Goal: Information Seeking & Learning: Learn about a topic

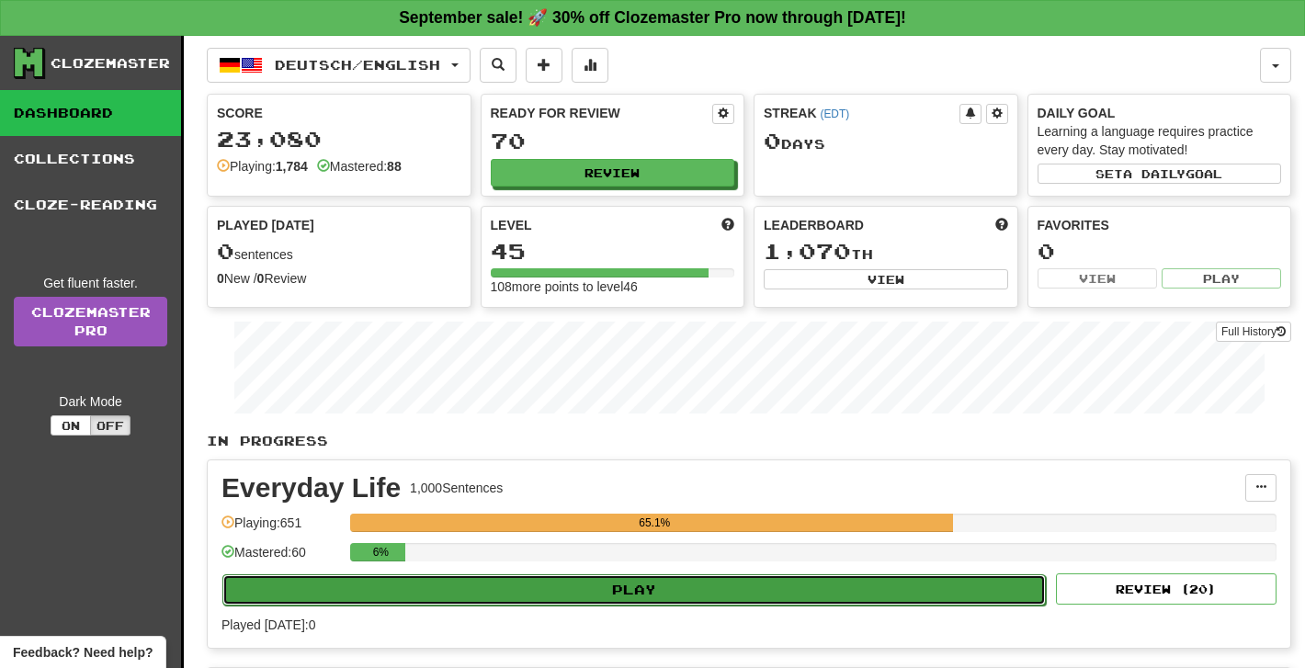
click at [682, 589] on button "Play" at bounding box center [633, 589] width 823 height 31
select select "**"
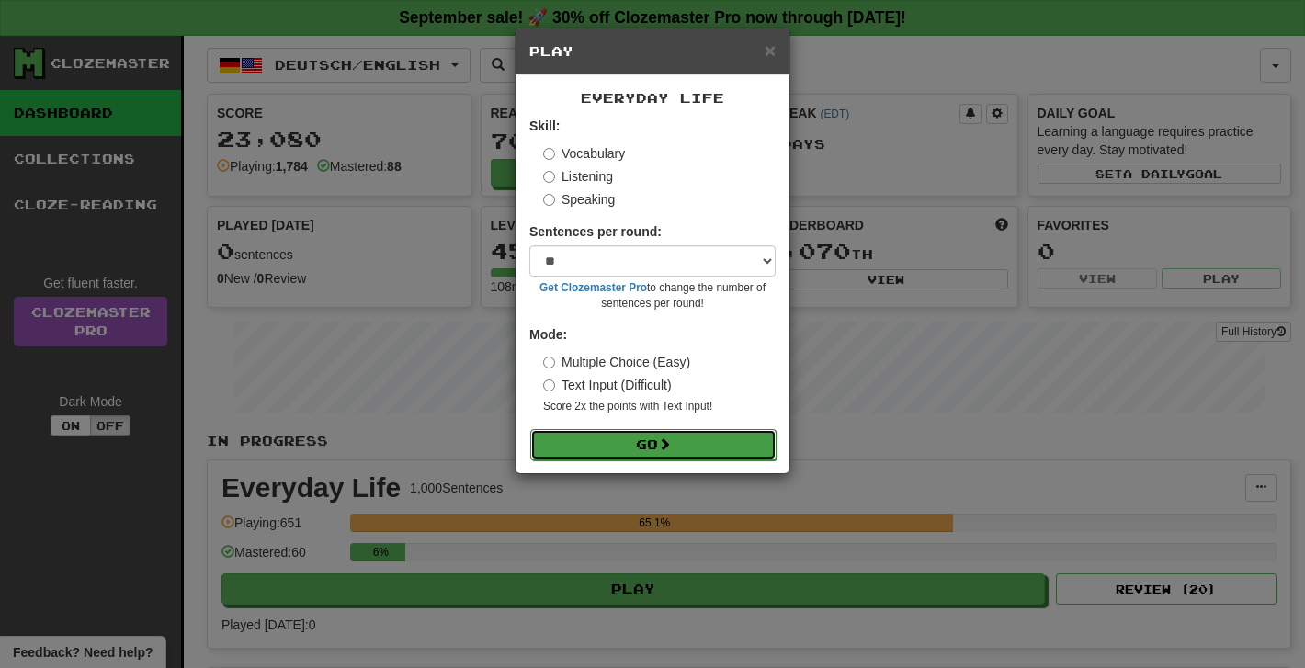
click at [609, 438] on button "Go" at bounding box center [653, 444] width 246 height 31
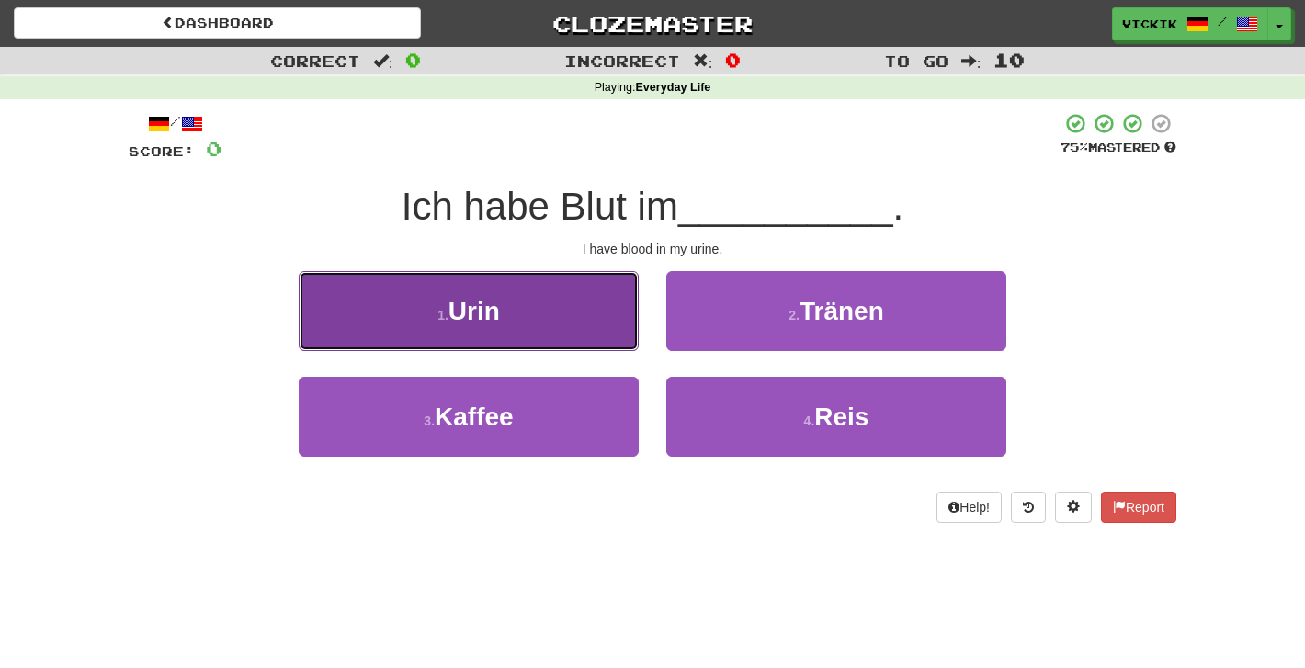
click at [545, 279] on button "1 . [GEOGRAPHIC_DATA]" at bounding box center [469, 311] width 340 height 80
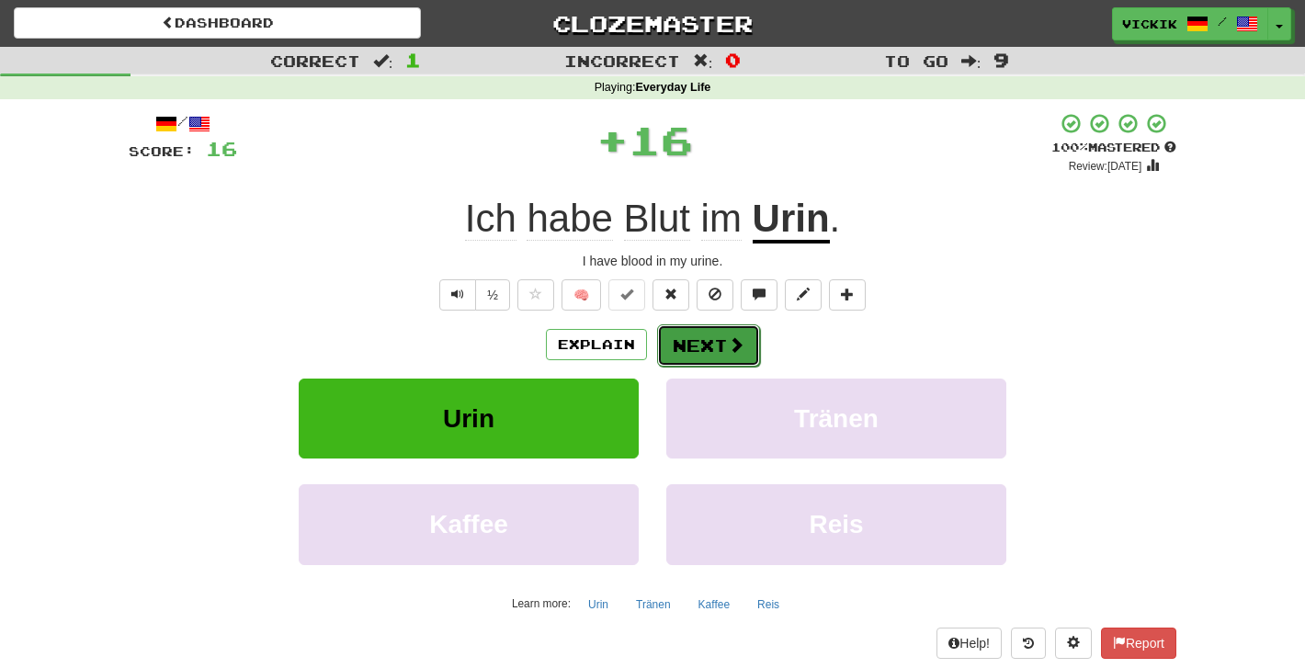
click at [728, 351] on span at bounding box center [736, 344] width 17 height 17
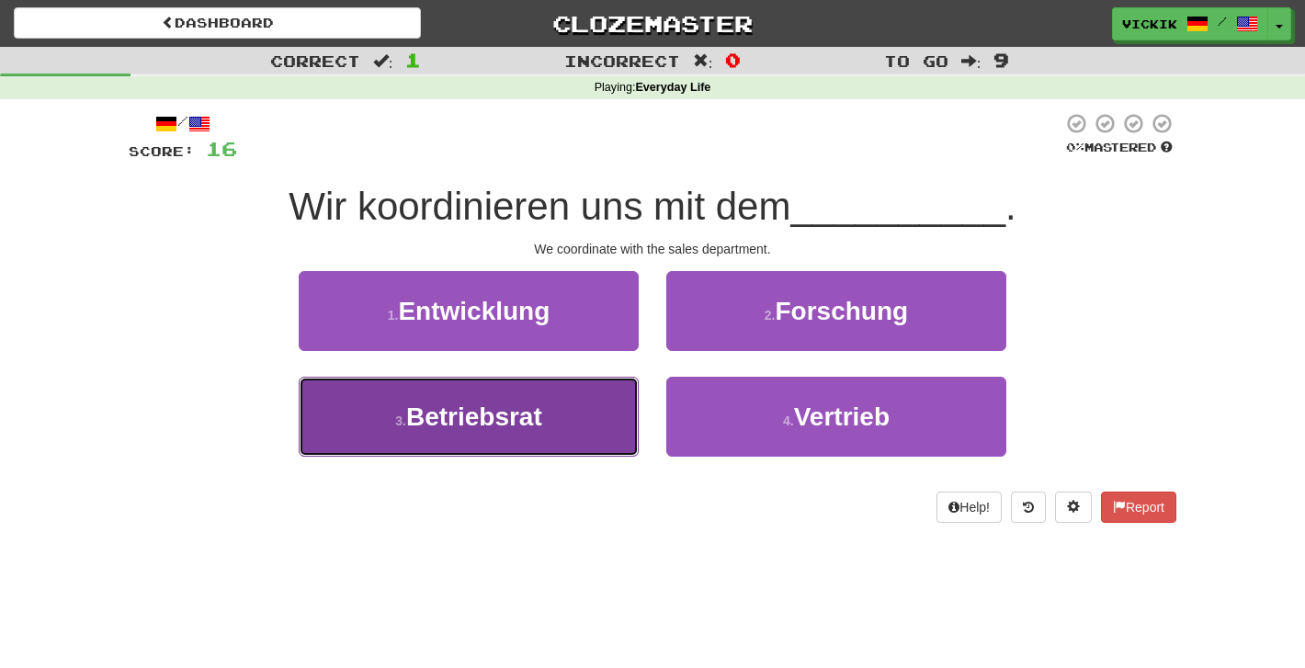
click at [502, 416] on span "Betriebsrat" at bounding box center [474, 416] width 136 height 28
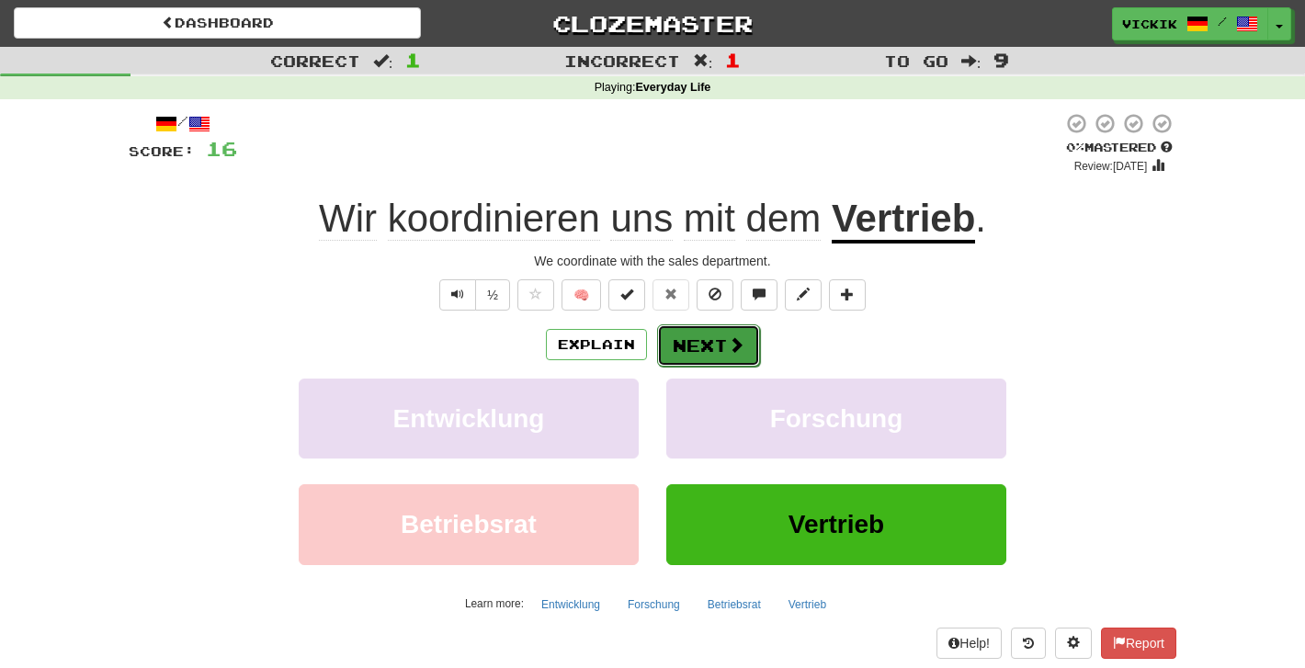
click at [709, 338] on button "Next" at bounding box center [708, 345] width 103 height 42
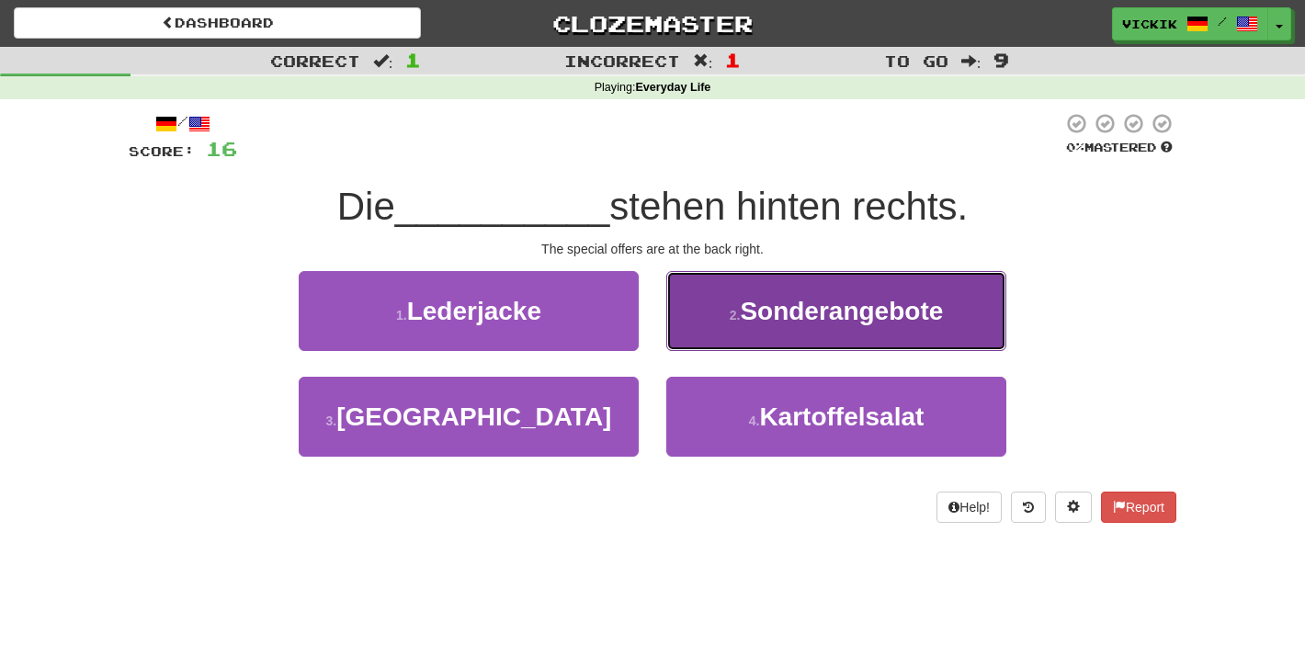
click at [808, 308] on span "Sonderangebote" at bounding box center [841, 311] width 203 height 28
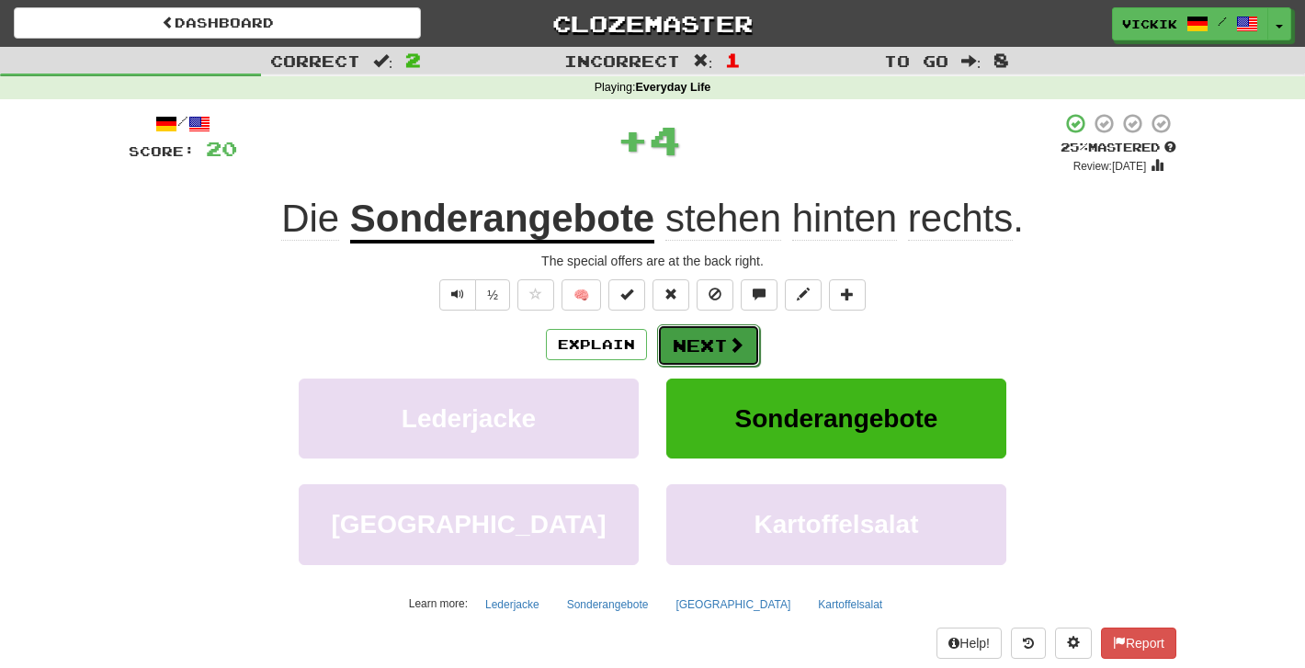
click at [717, 338] on button "Next" at bounding box center [708, 345] width 103 height 42
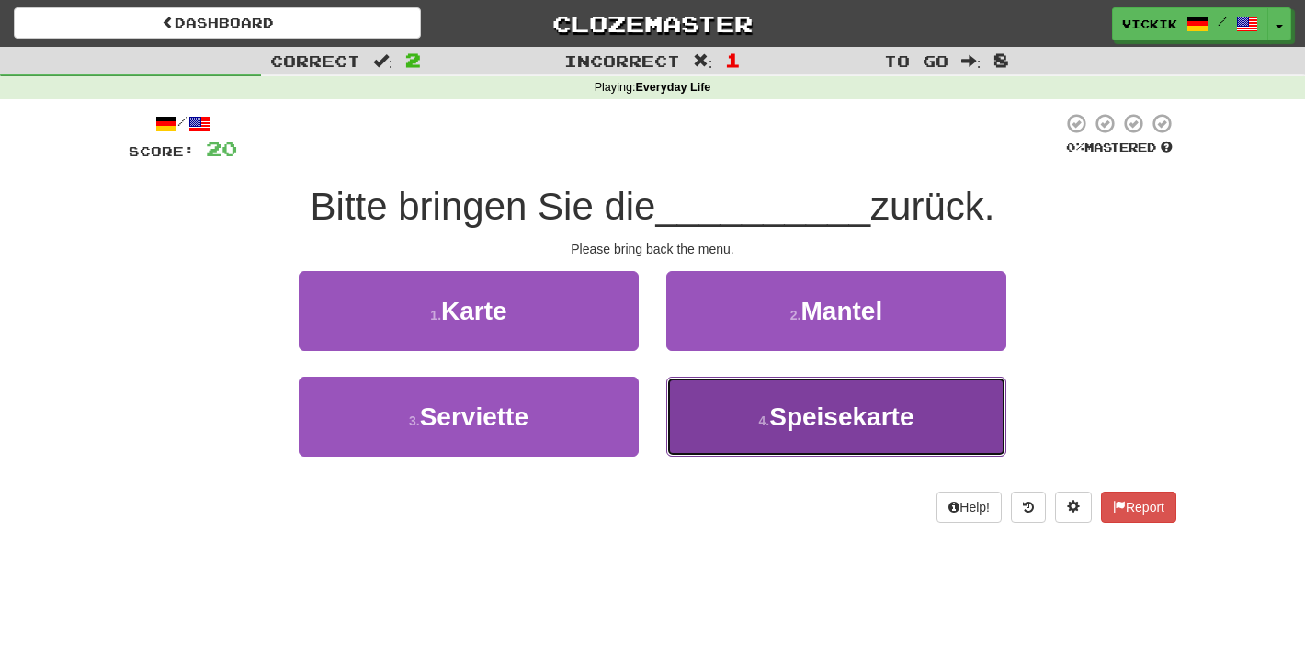
click at [752, 436] on button "4 . Speisekarte" at bounding box center [836, 417] width 340 height 80
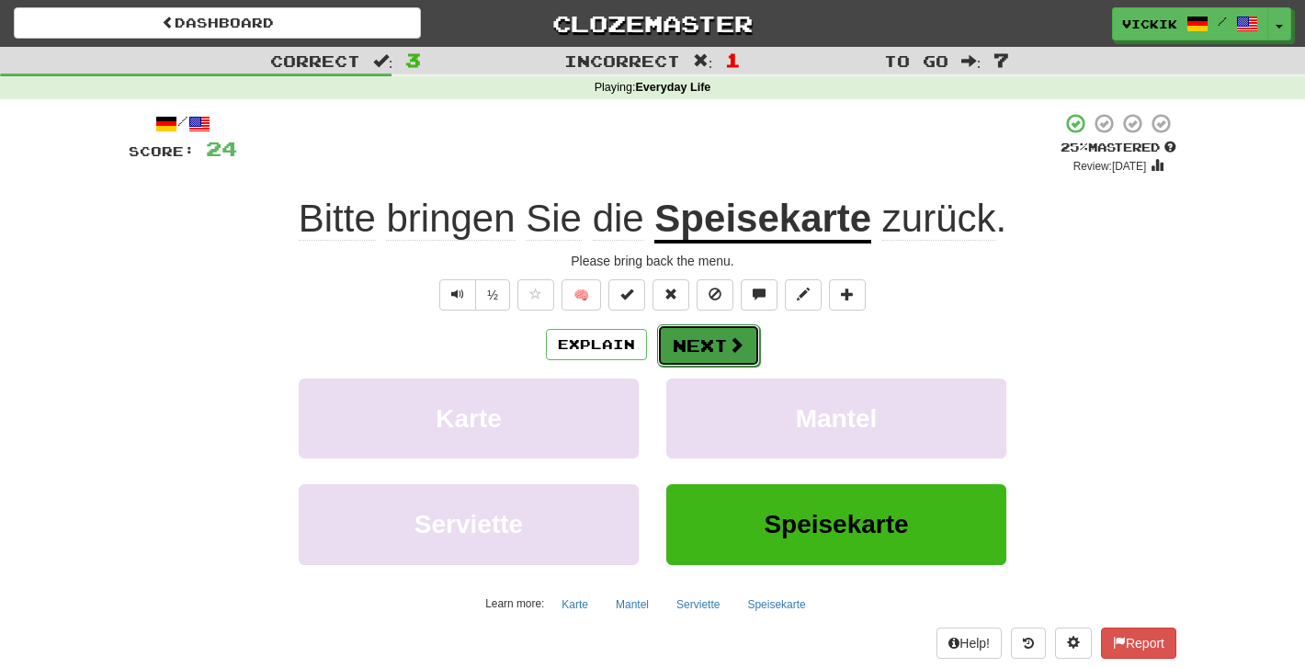
click at [716, 345] on button "Next" at bounding box center [708, 345] width 103 height 42
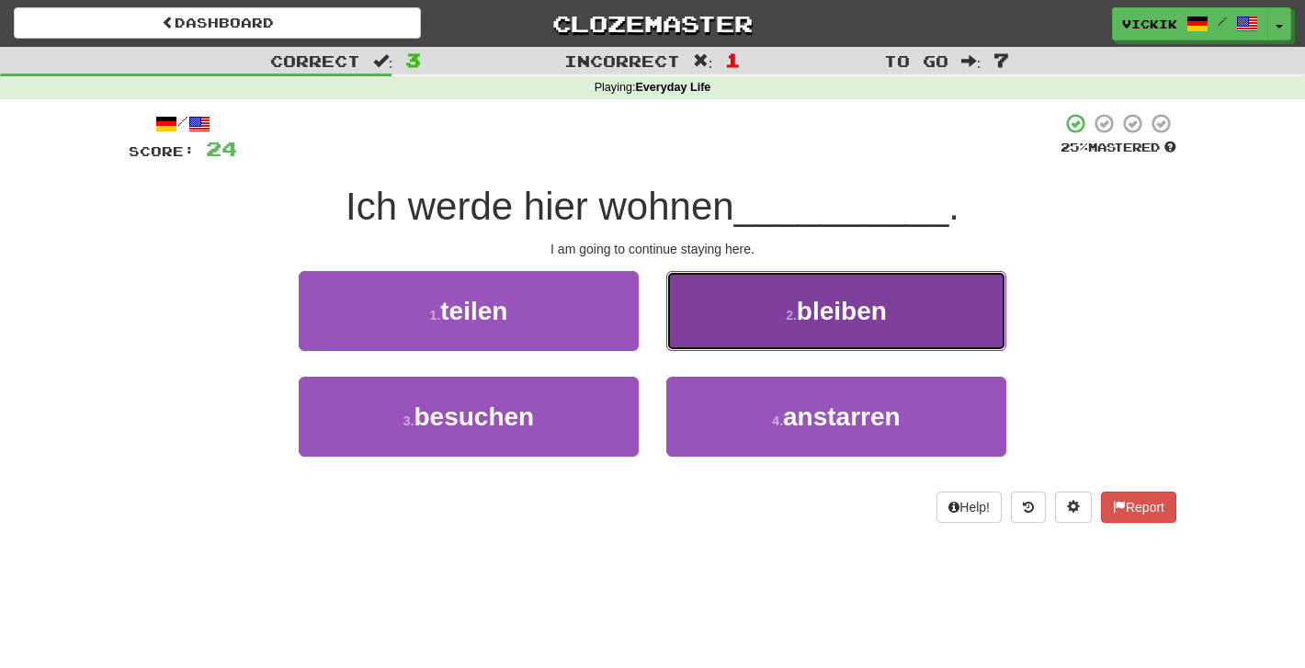
click at [830, 301] on span "bleiben" at bounding box center [842, 311] width 90 height 28
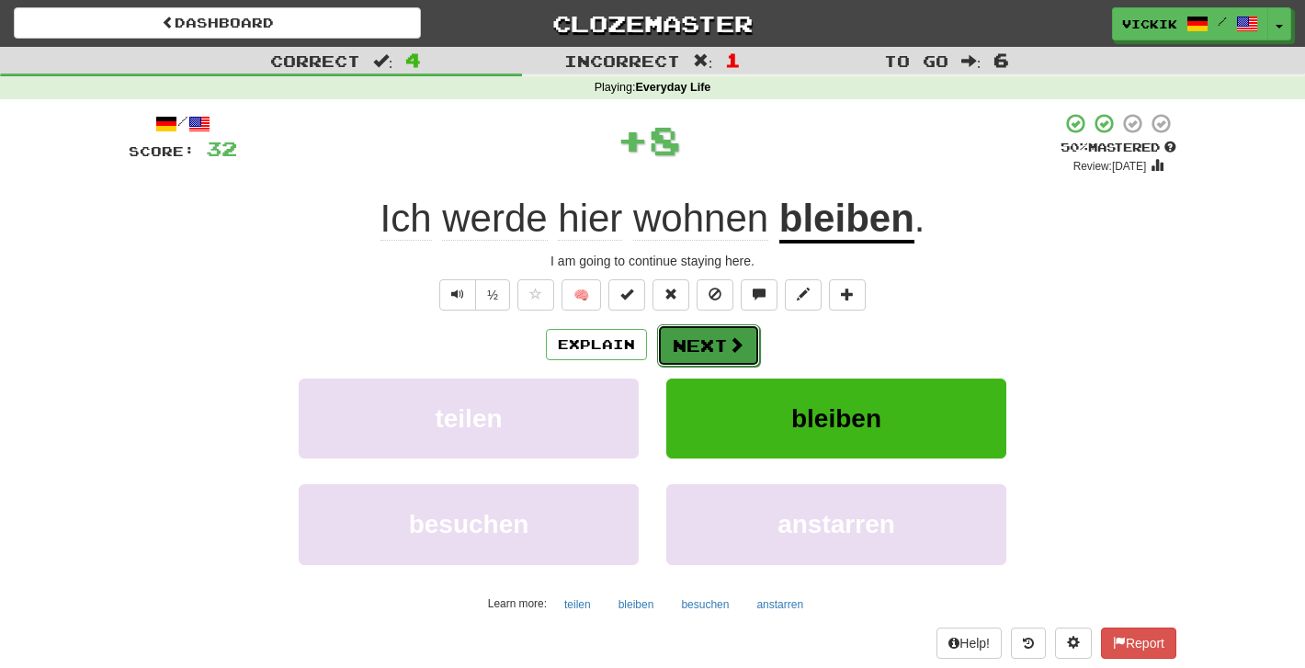
click at [702, 347] on button "Next" at bounding box center [708, 345] width 103 height 42
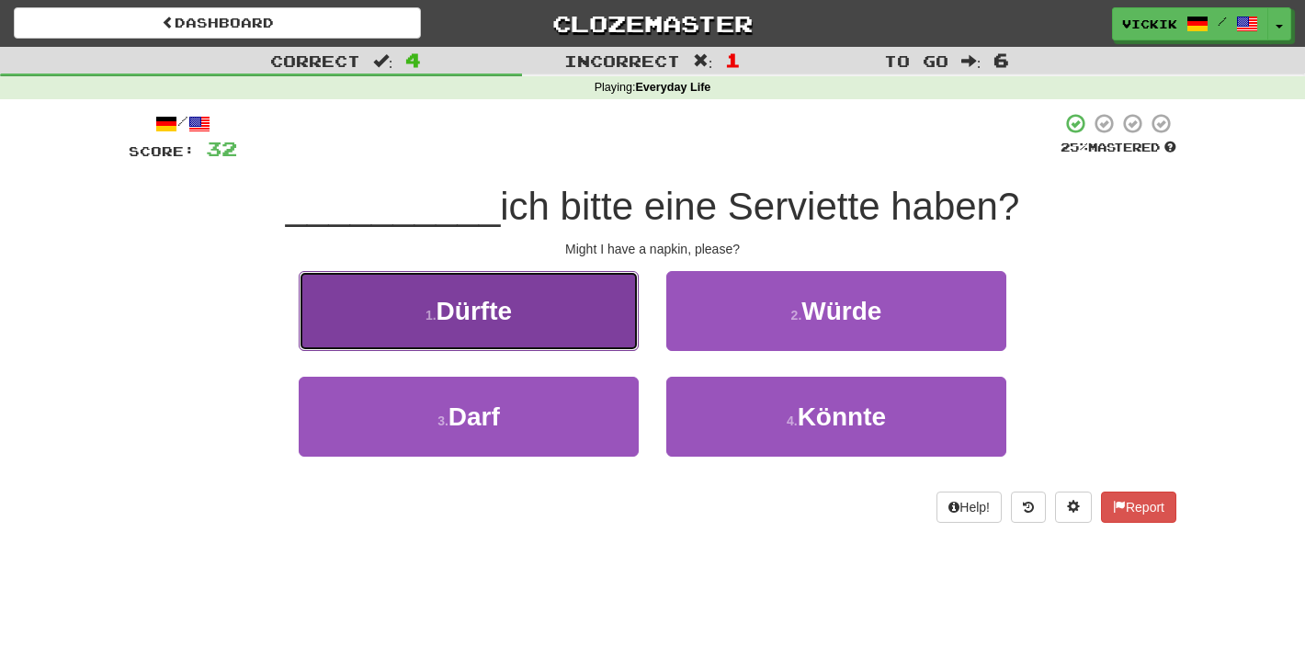
click at [542, 329] on button "1 . Dürfte" at bounding box center [469, 311] width 340 height 80
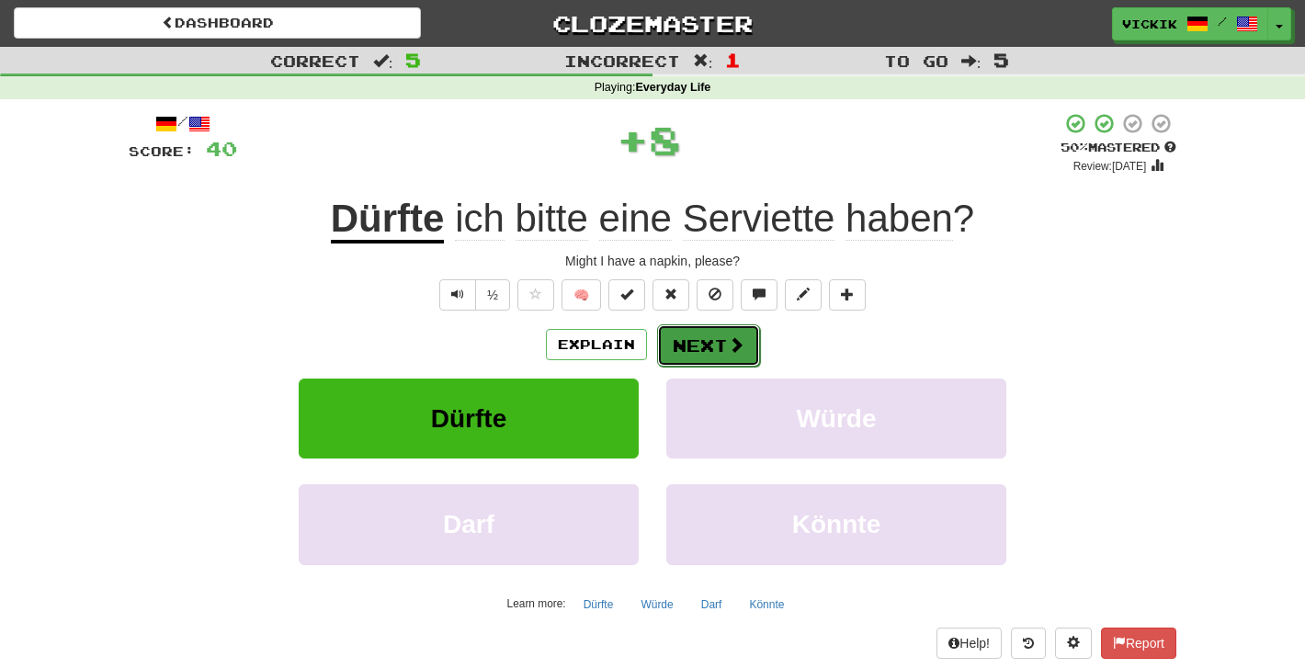
click at [728, 341] on span at bounding box center [736, 344] width 17 height 17
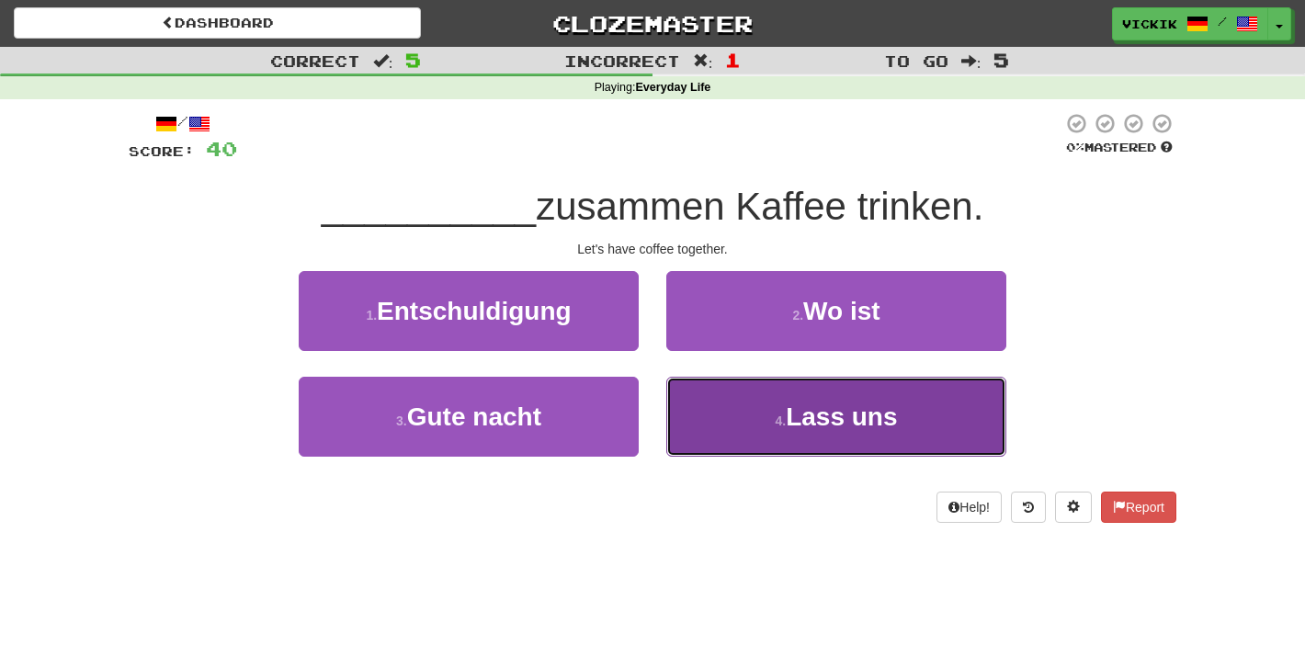
click at [743, 427] on button "4 . Lass uns" at bounding box center [836, 417] width 340 height 80
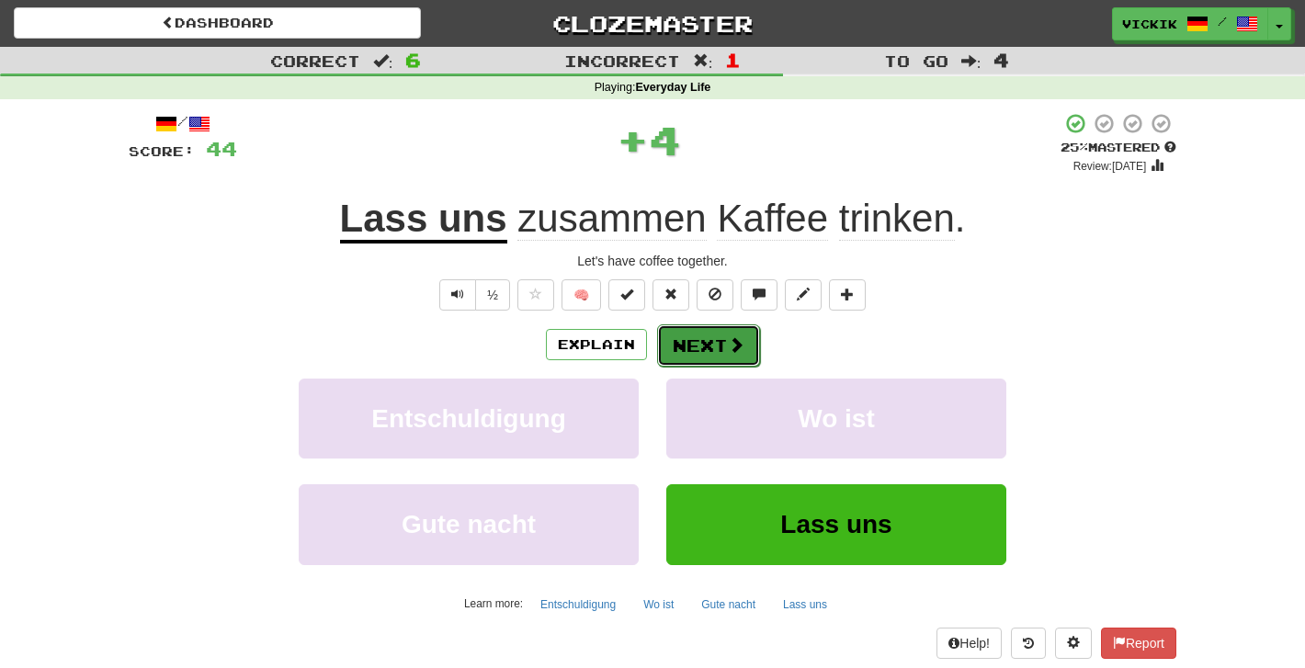
click at [716, 351] on button "Next" at bounding box center [708, 345] width 103 height 42
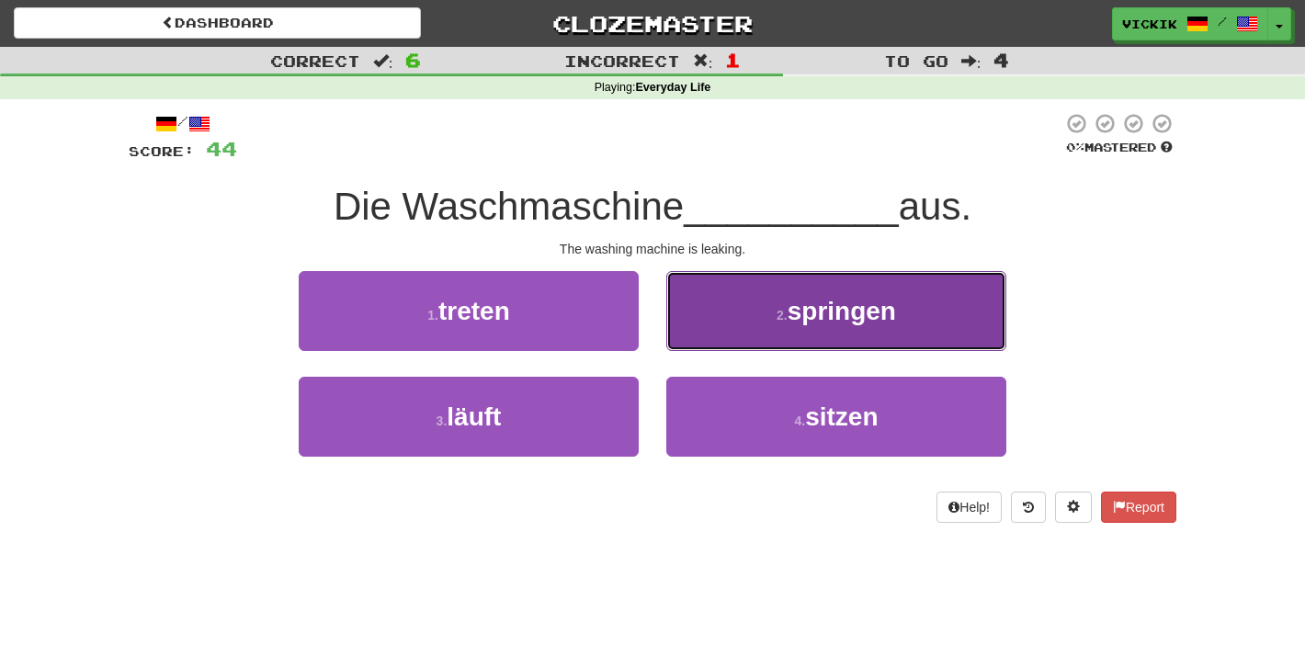
click at [742, 300] on button "2 . springen" at bounding box center [836, 311] width 340 height 80
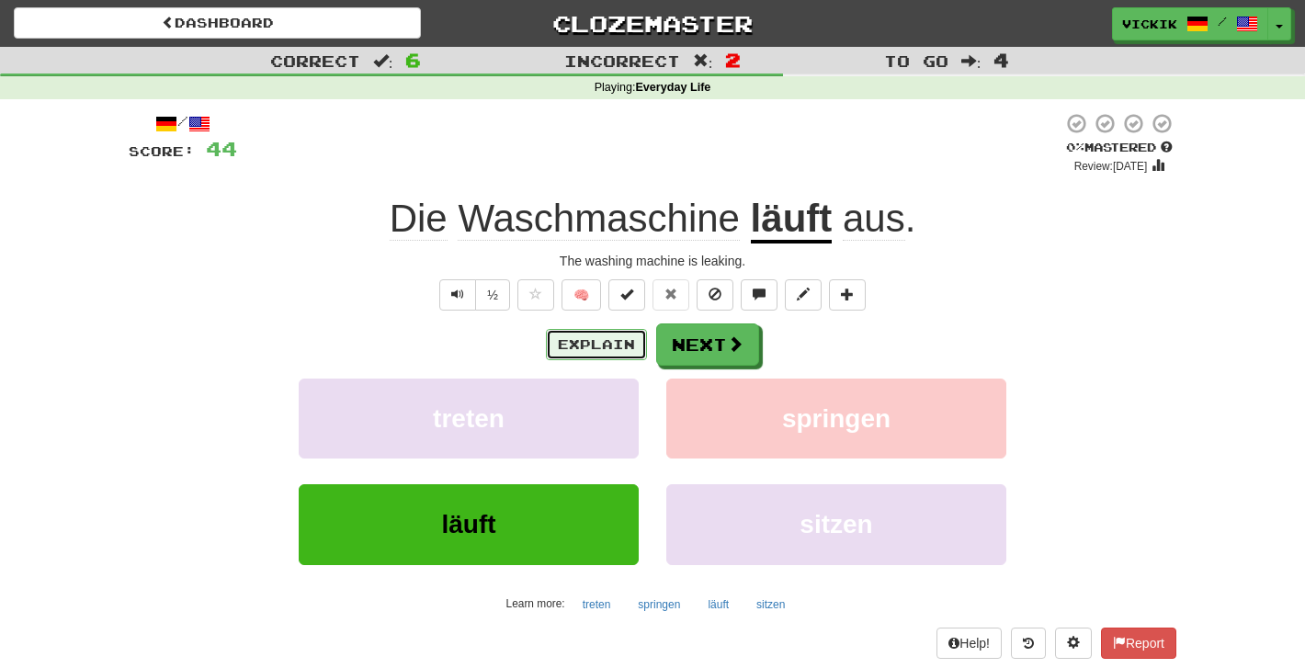
click at [631, 342] on button "Explain" at bounding box center [596, 344] width 101 height 31
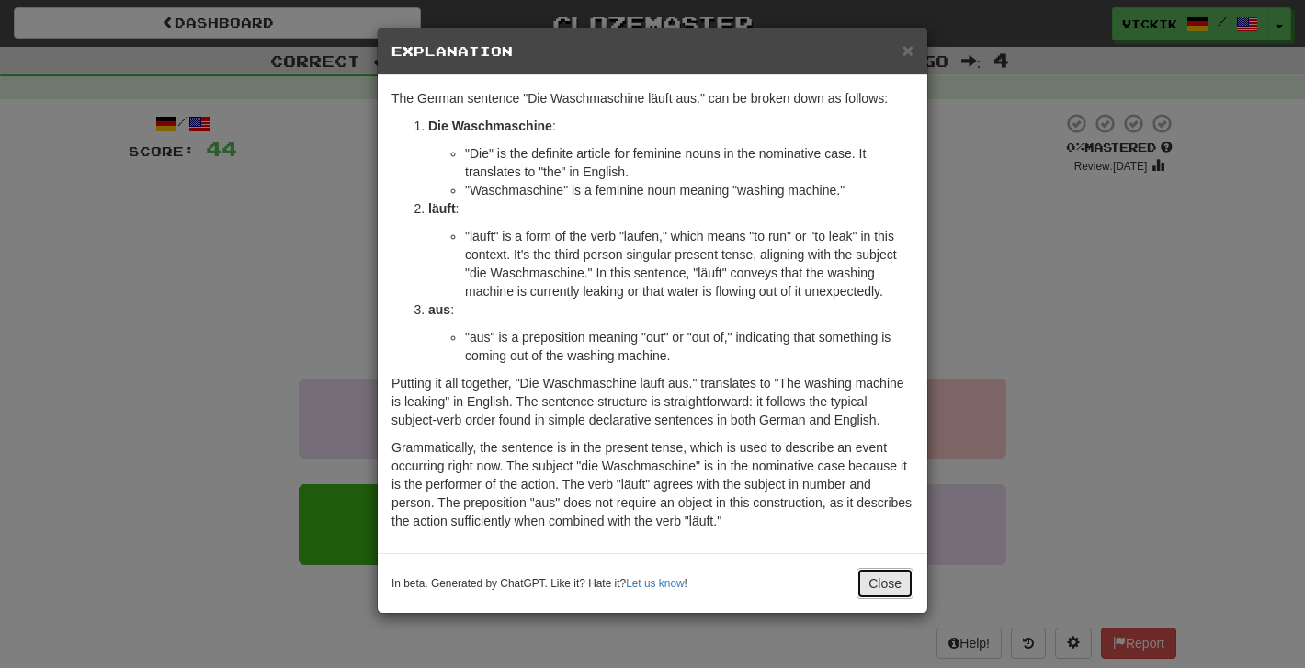
click at [878, 576] on button "Close" at bounding box center [884, 583] width 57 height 31
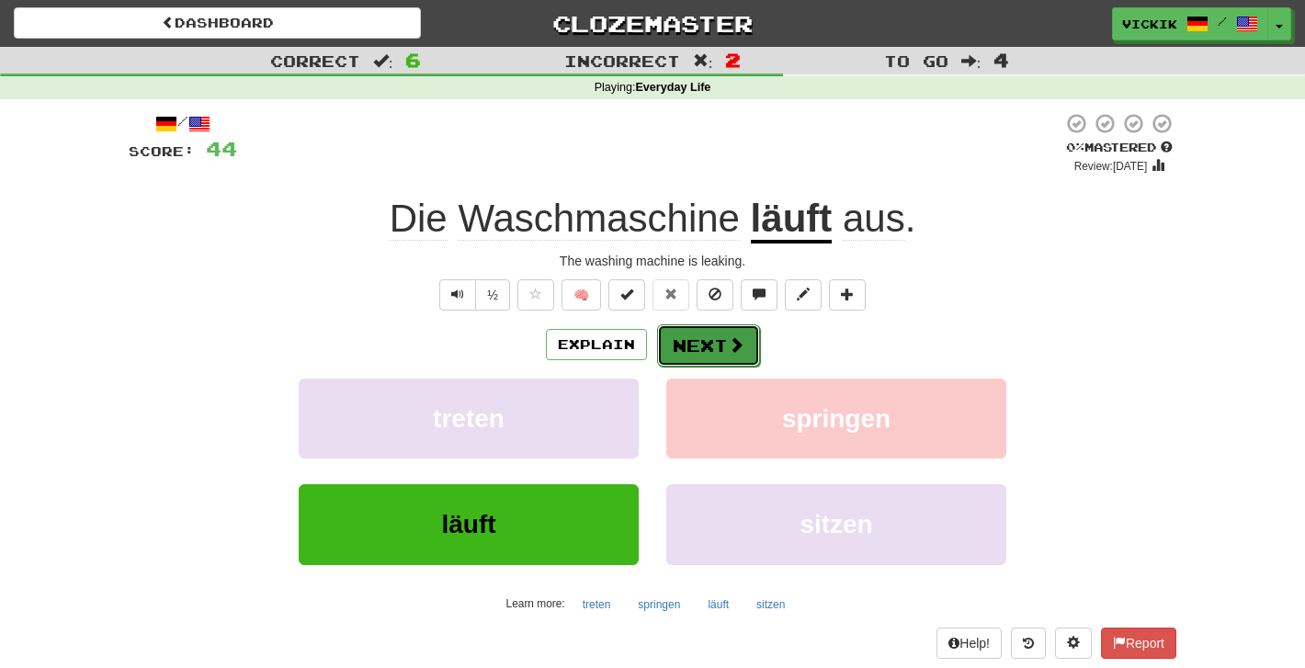
click at [688, 328] on button "Next" at bounding box center [708, 345] width 103 height 42
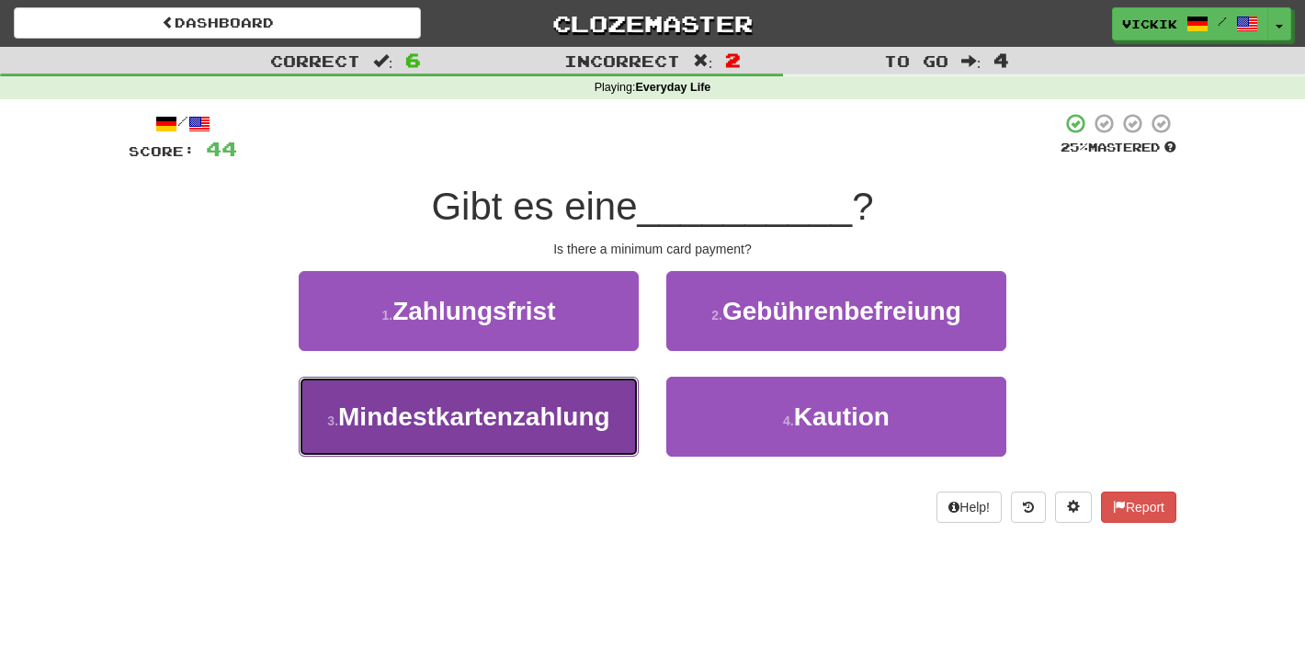
click at [544, 402] on span "Mindestkartenzahlung" at bounding box center [474, 416] width 272 height 28
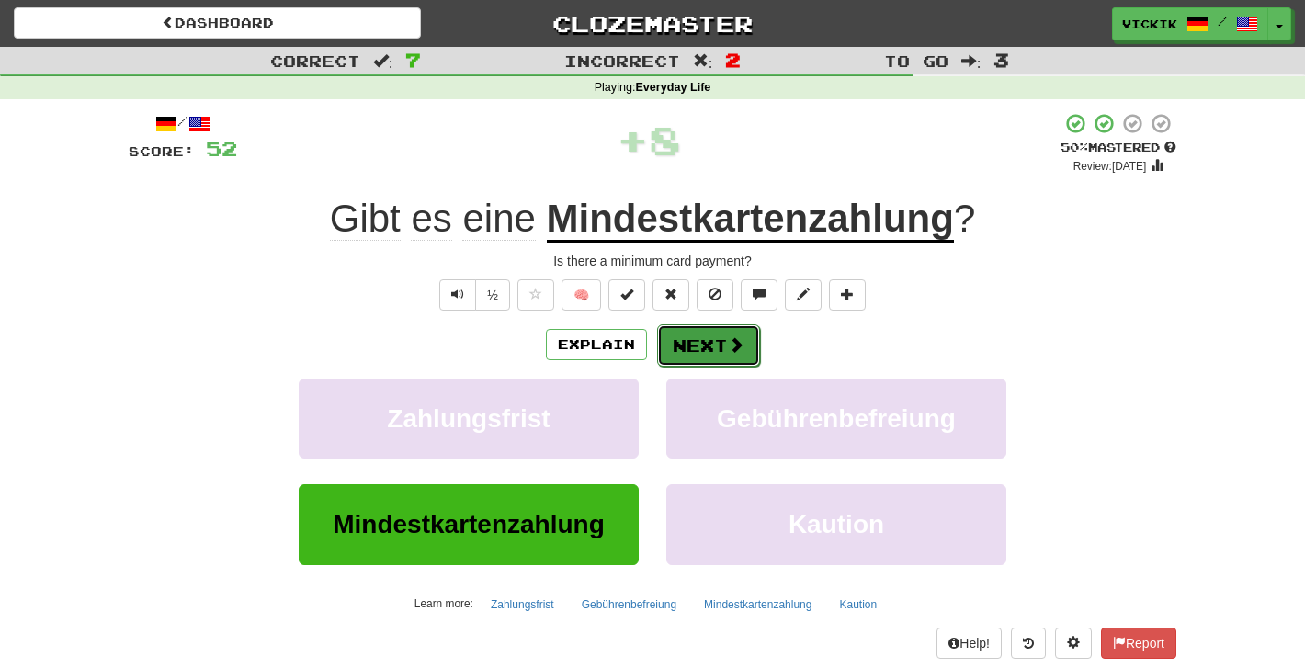
click at [722, 342] on button "Next" at bounding box center [708, 345] width 103 height 42
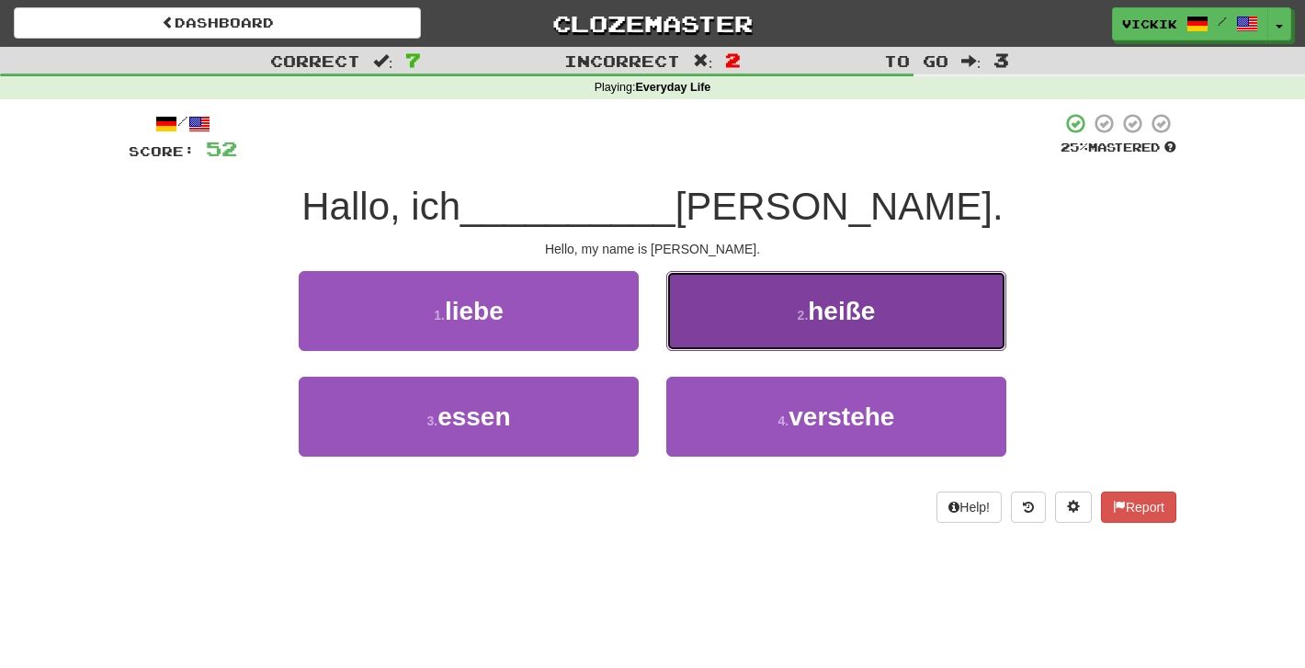
click at [765, 302] on button "2 . heiße" at bounding box center [836, 311] width 340 height 80
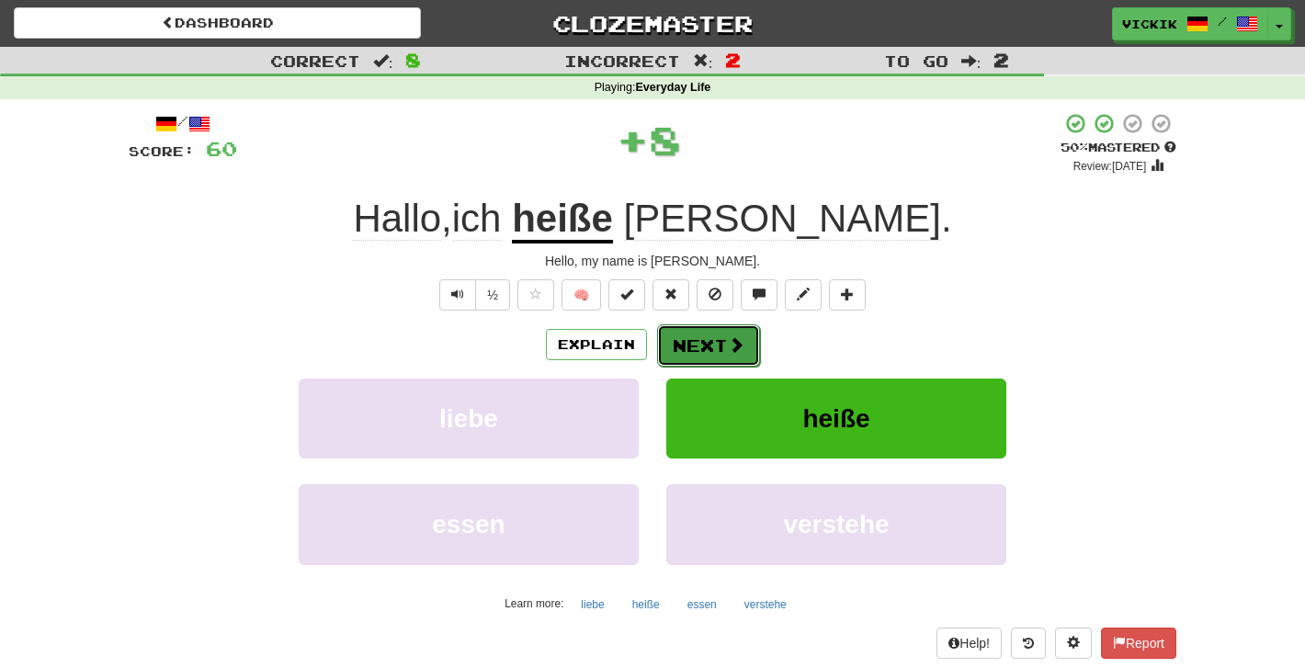
click at [704, 340] on button "Next" at bounding box center [708, 345] width 103 height 42
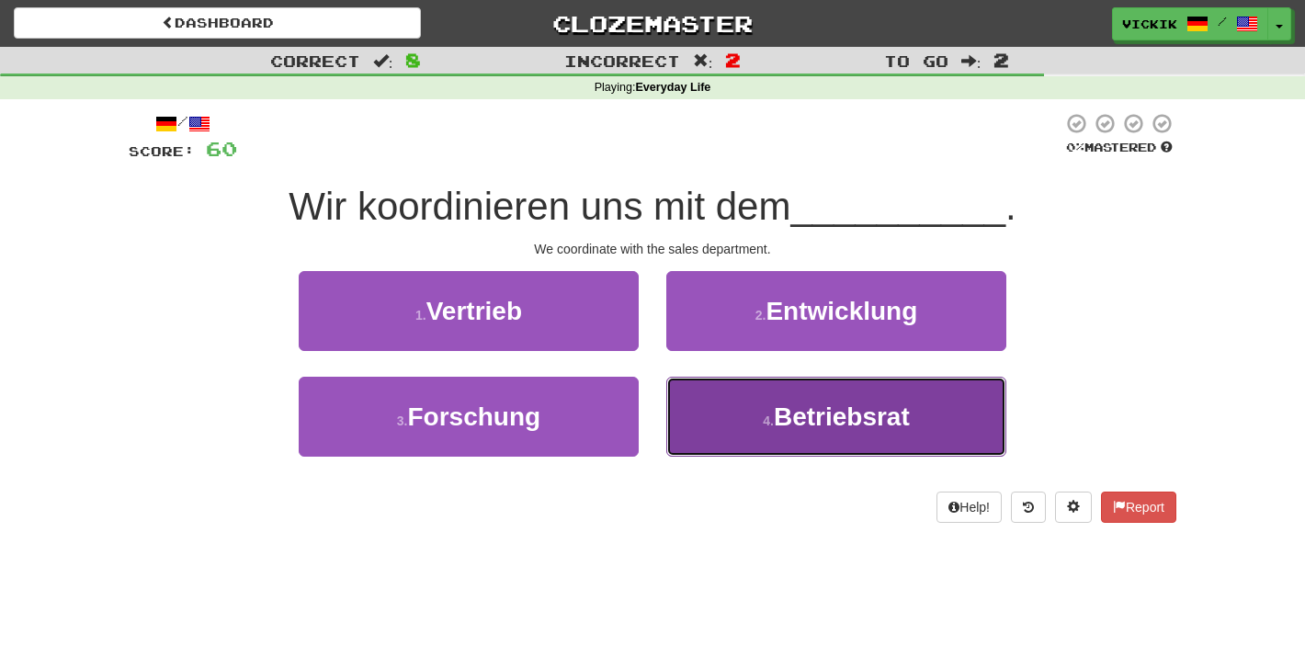
click at [792, 420] on span "Betriebsrat" at bounding box center [842, 416] width 136 height 28
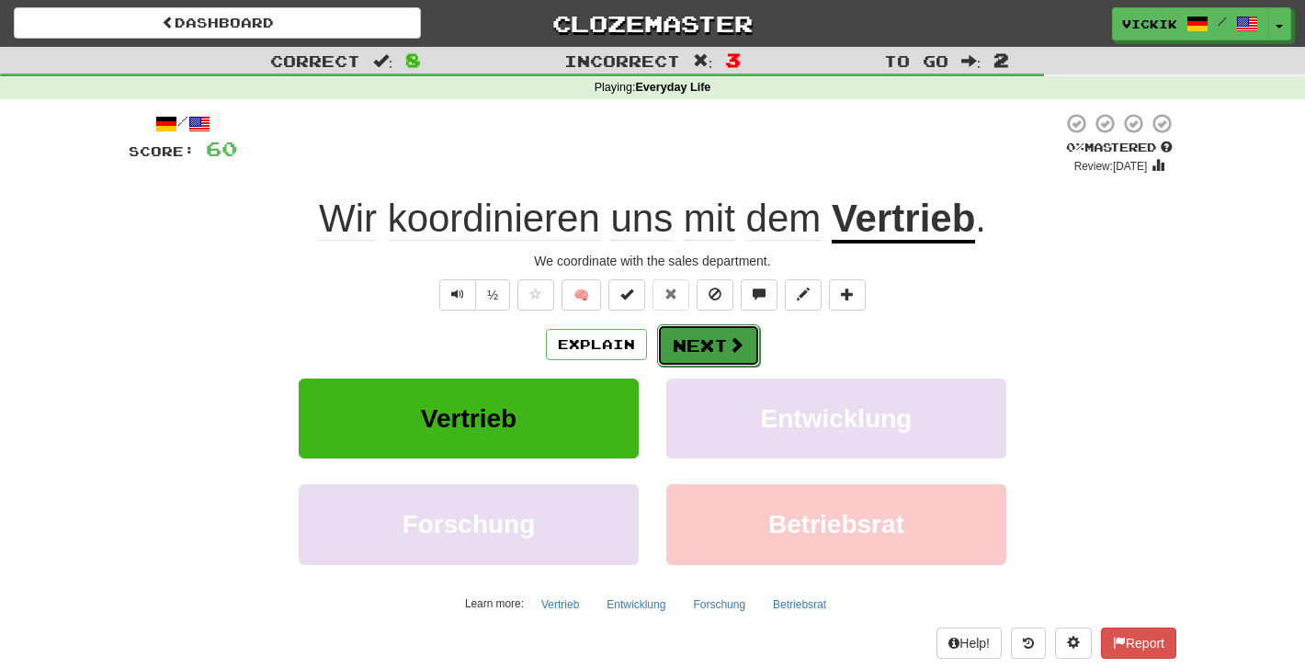
click at [710, 342] on button "Next" at bounding box center [708, 345] width 103 height 42
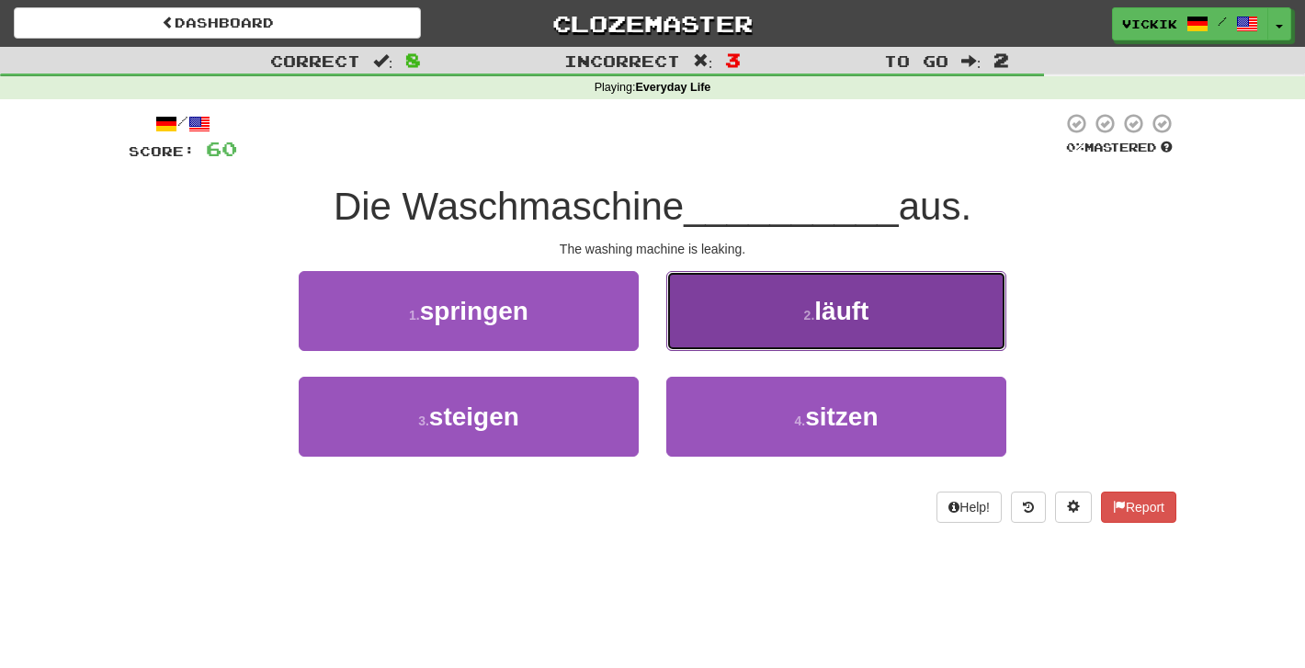
click at [778, 293] on button "2 . läuft" at bounding box center [836, 311] width 340 height 80
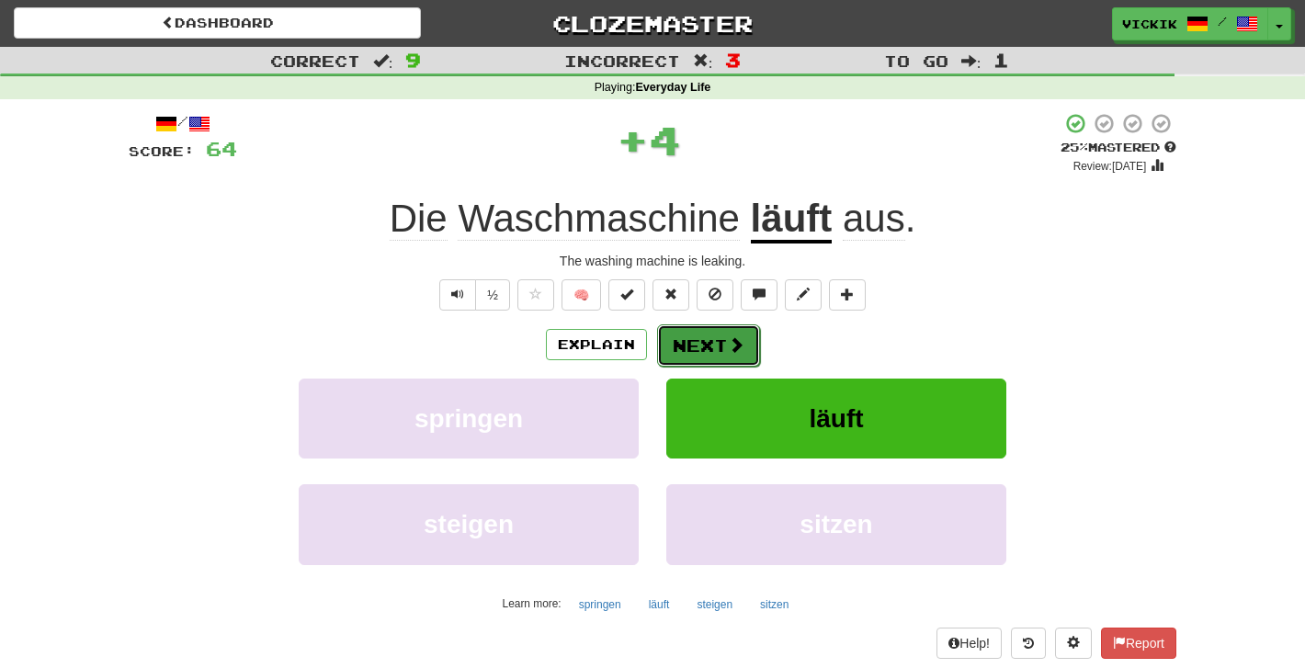
click at [717, 338] on button "Next" at bounding box center [708, 345] width 103 height 42
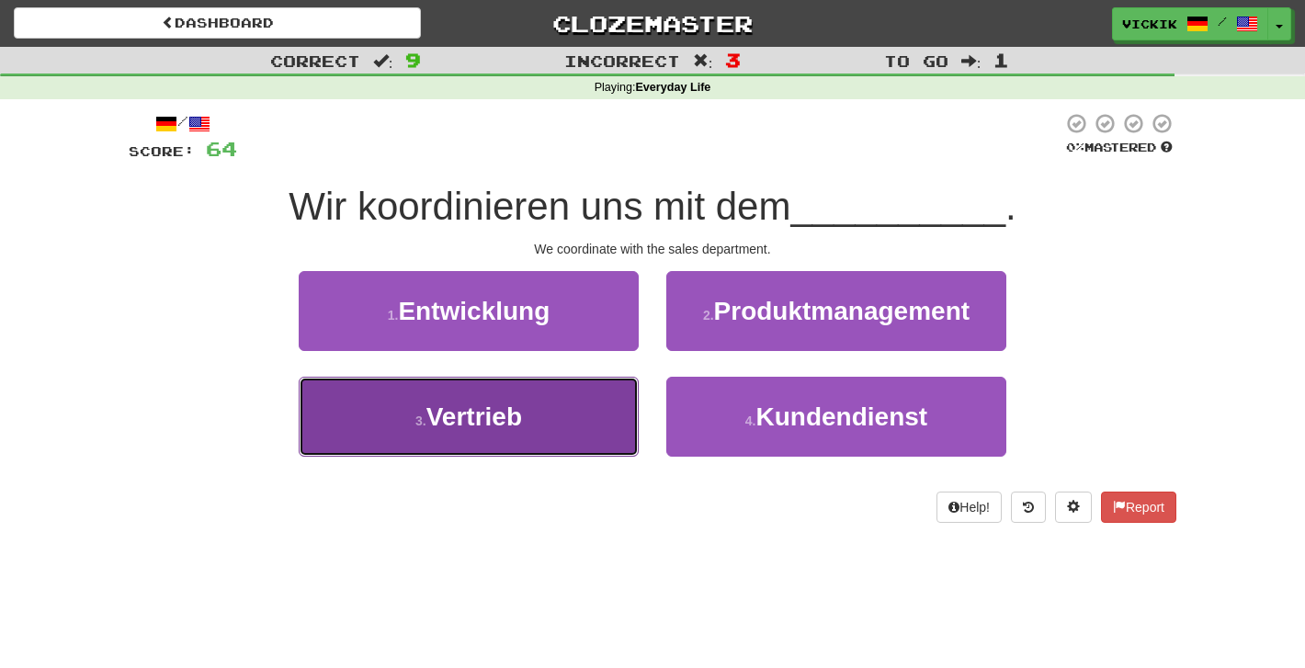
click at [585, 421] on button "3 . Vertrieb" at bounding box center [469, 417] width 340 height 80
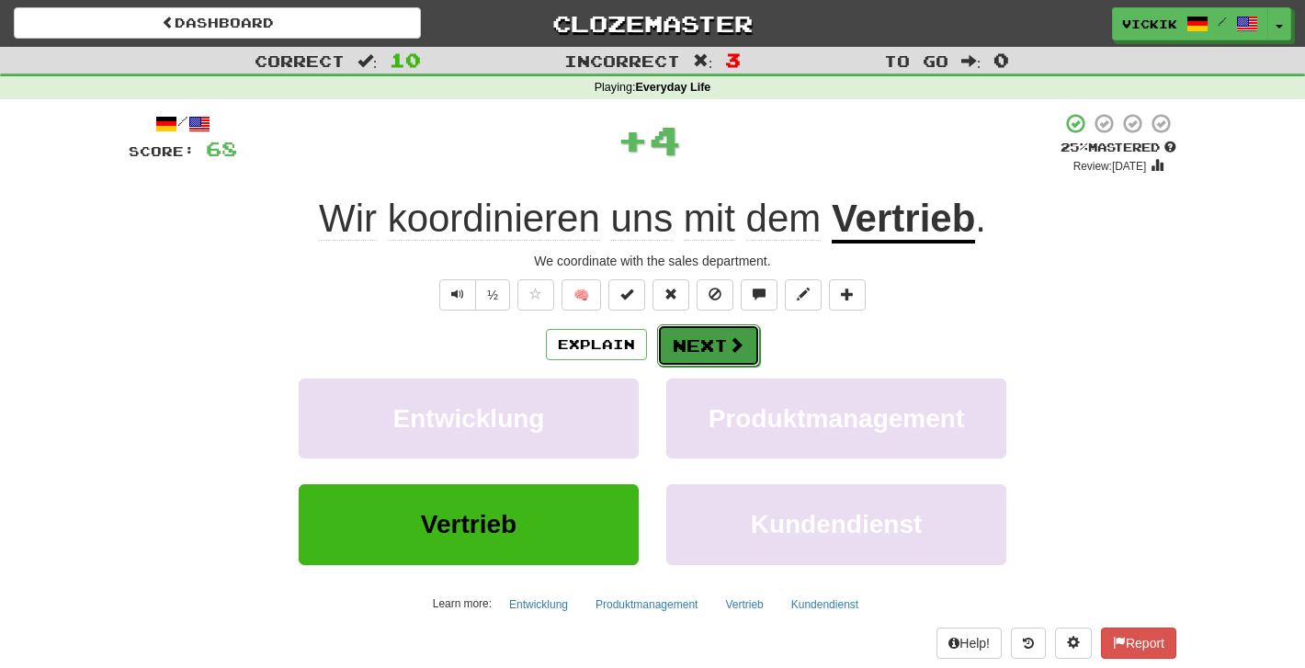
click at [722, 356] on button "Next" at bounding box center [708, 345] width 103 height 42
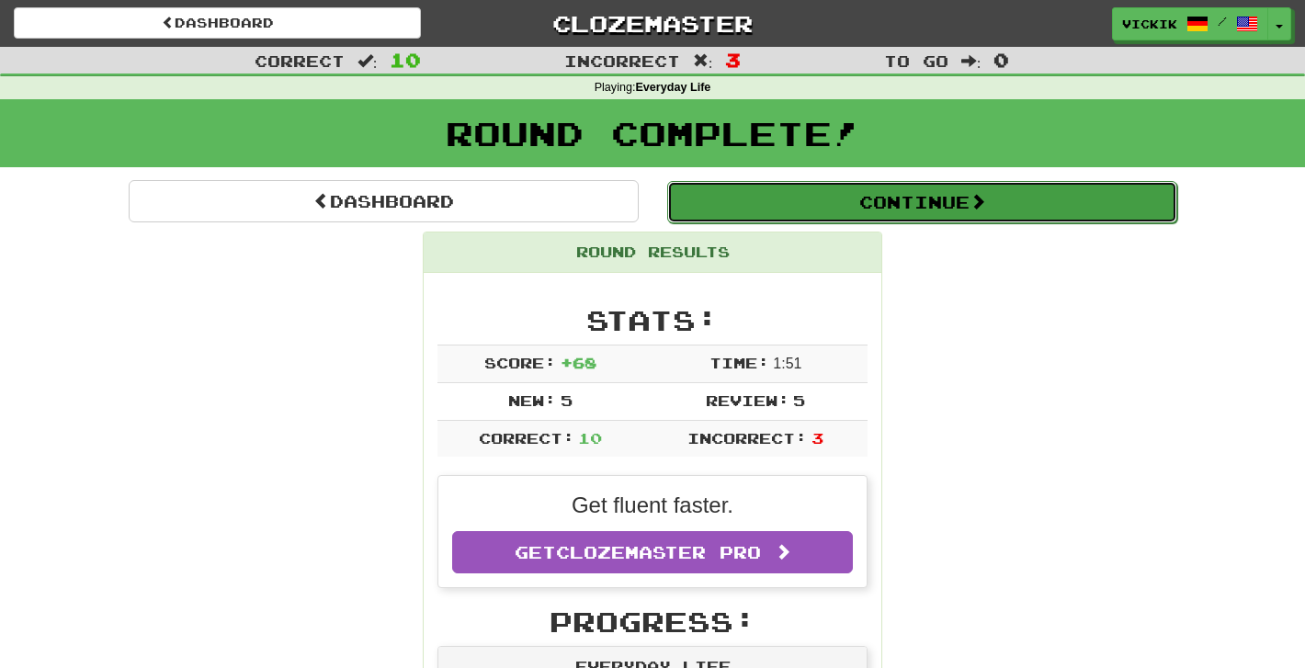
click at [799, 193] on button "Continue" at bounding box center [922, 202] width 510 height 42
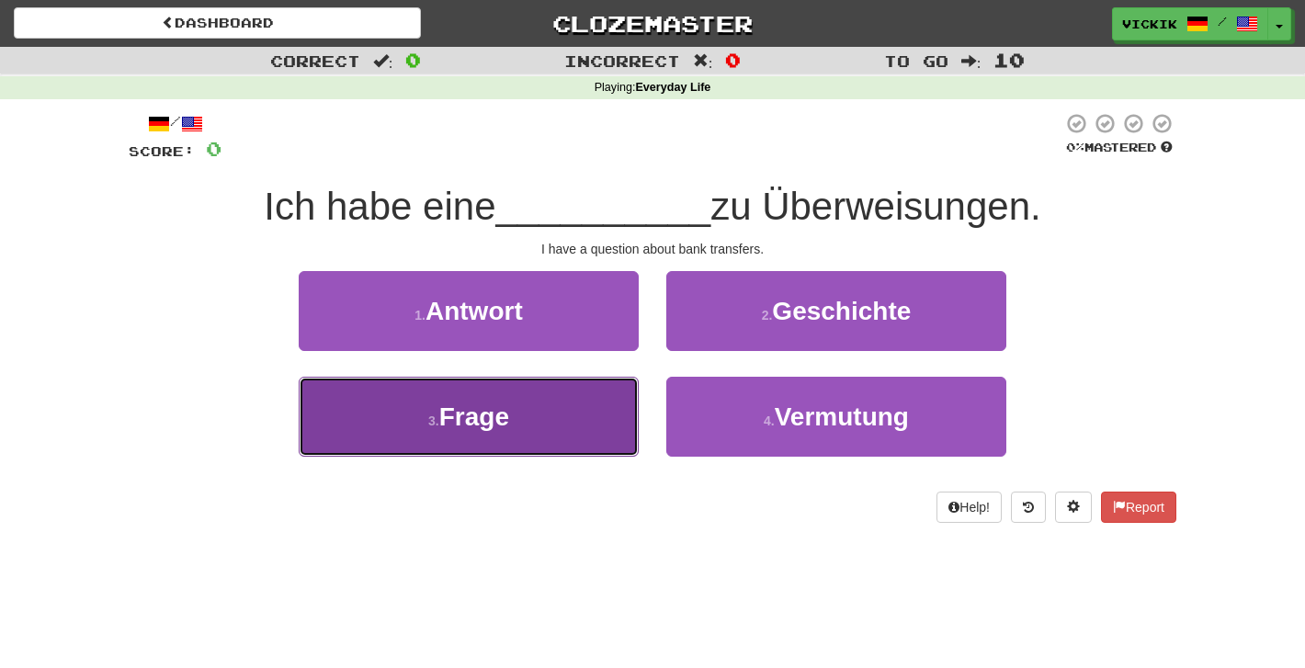
click at [575, 410] on button "3 . Frage" at bounding box center [469, 417] width 340 height 80
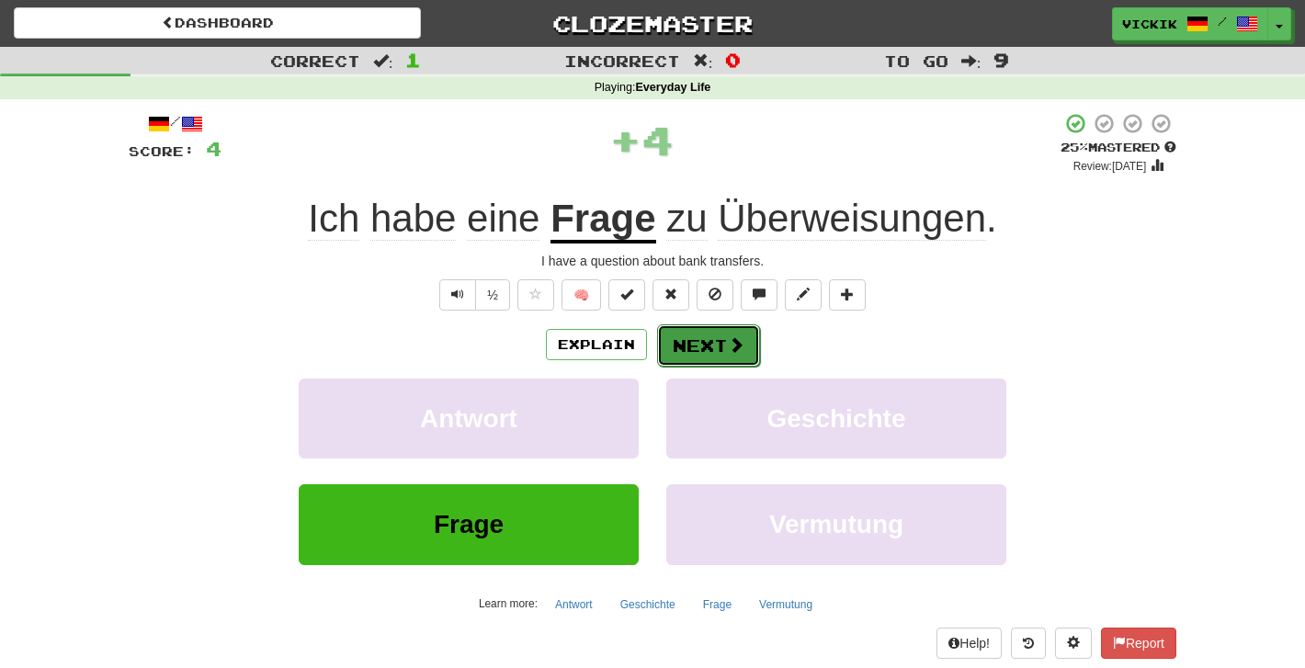
click at [692, 344] on button "Next" at bounding box center [708, 345] width 103 height 42
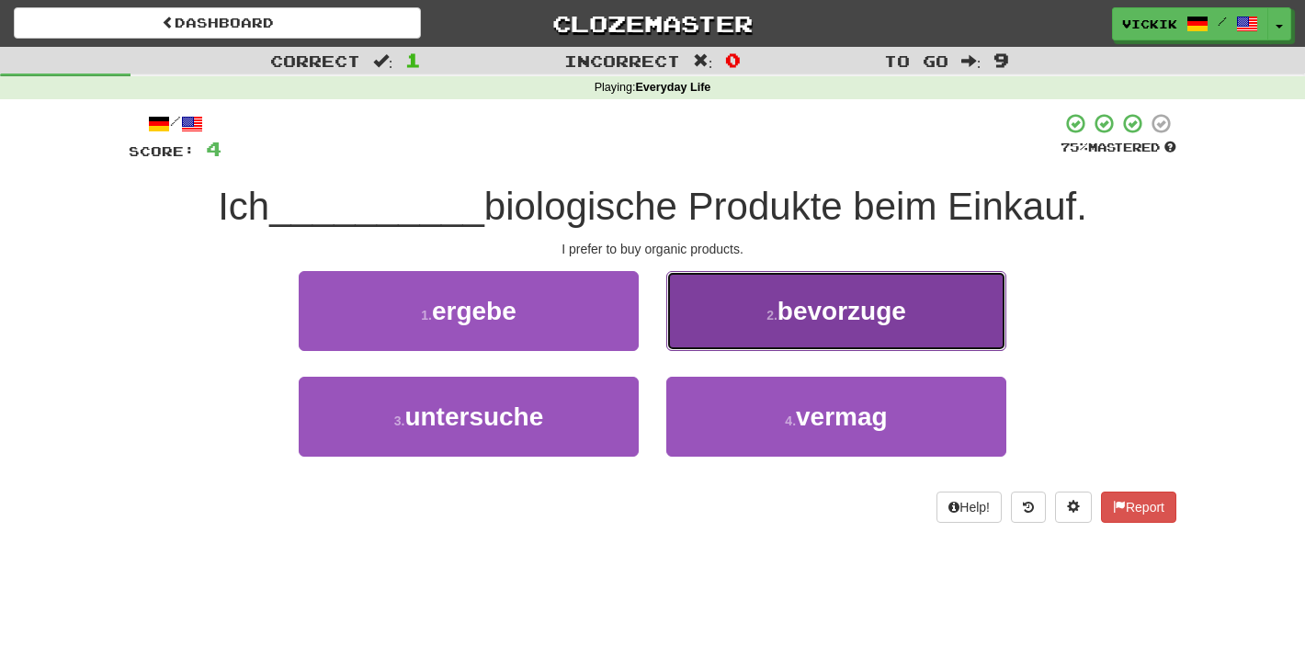
click at [790, 324] on span "bevorzuge" at bounding box center [841, 311] width 129 height 28
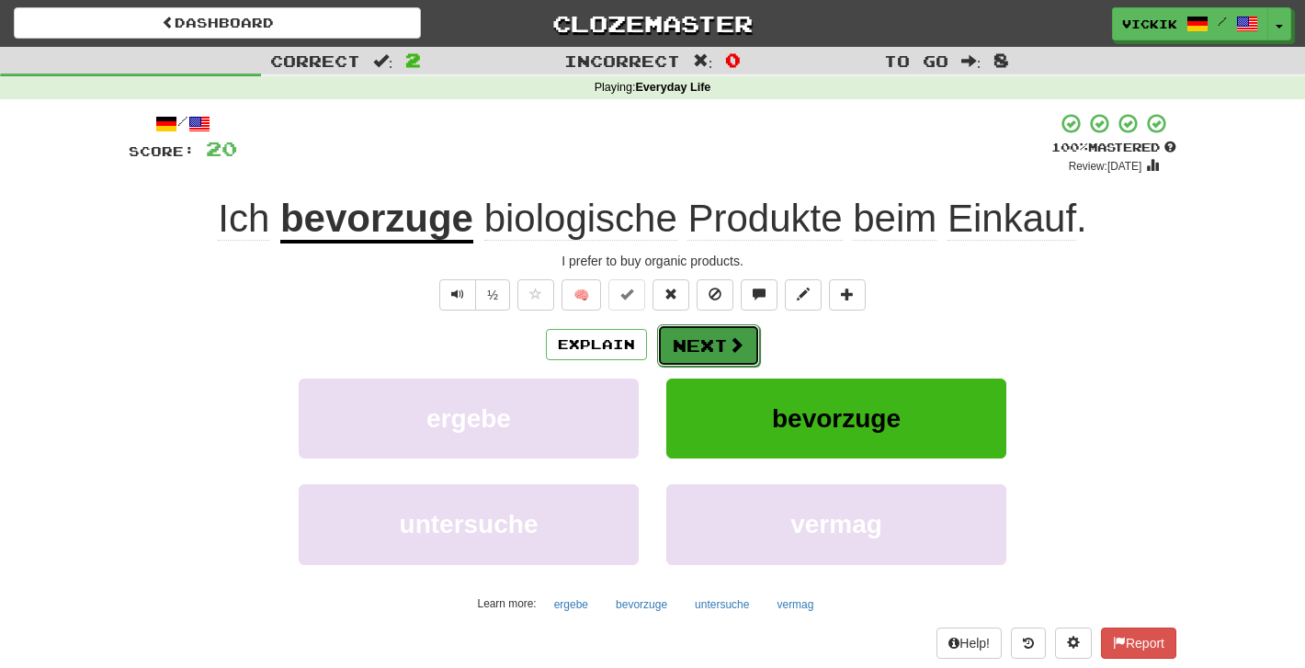
click at [724, 353] on button "Next" at bounding box center [708, 345] width 103 height 42
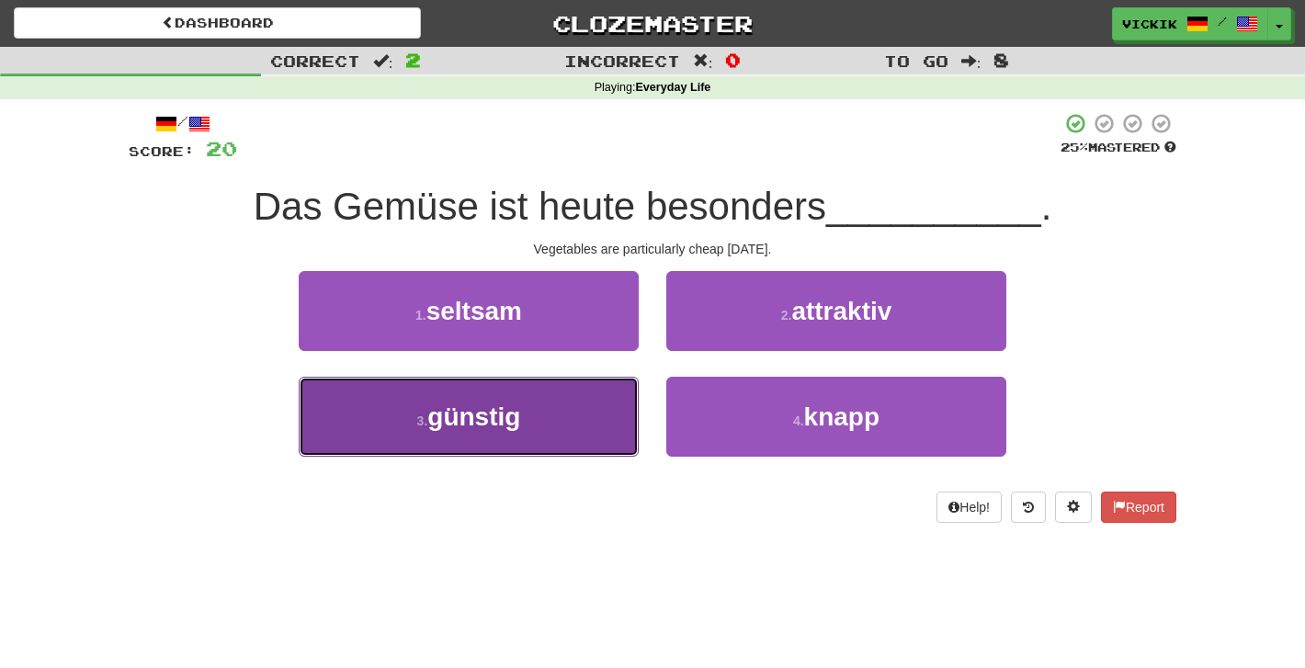
click at [536, 419] on button "3 . günstig" at bounding box center [469, 417] width 340 height 80
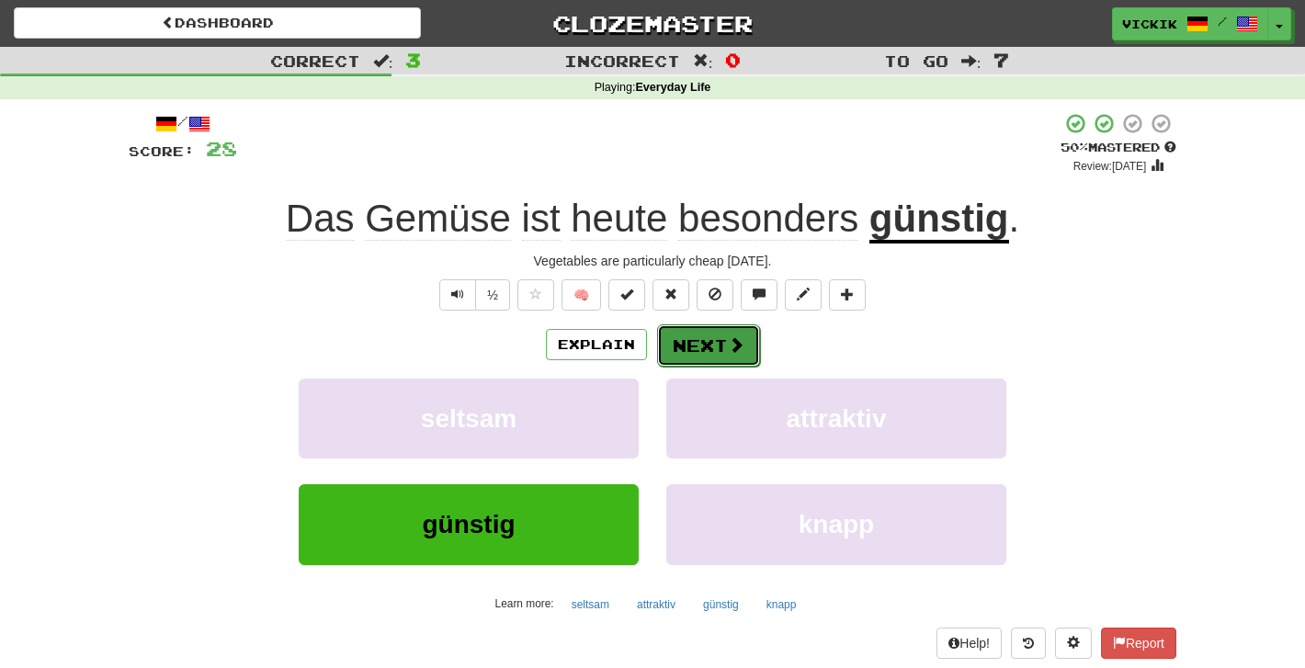
click at [691, 339] on button "Next" at bounding box center [708, 345] width 103 height 42
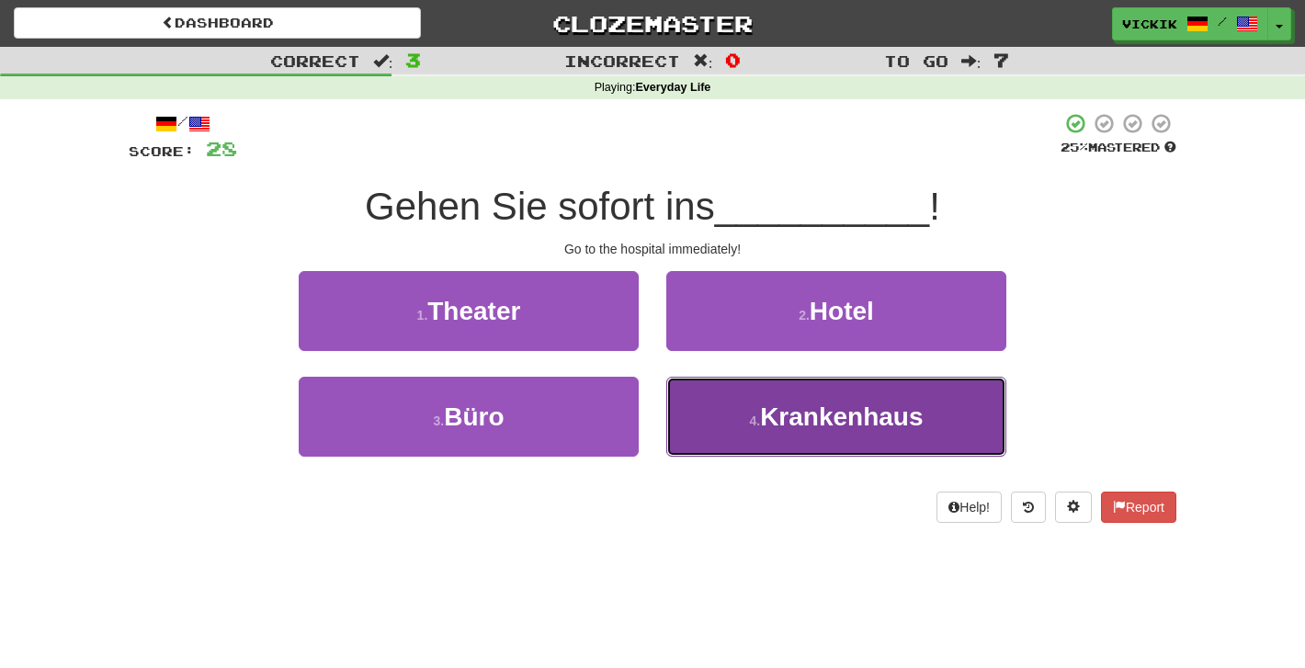
click at [753, 406] on button "4 . Krankenhaus" at bounding box center [836, 417] width 340 height 80
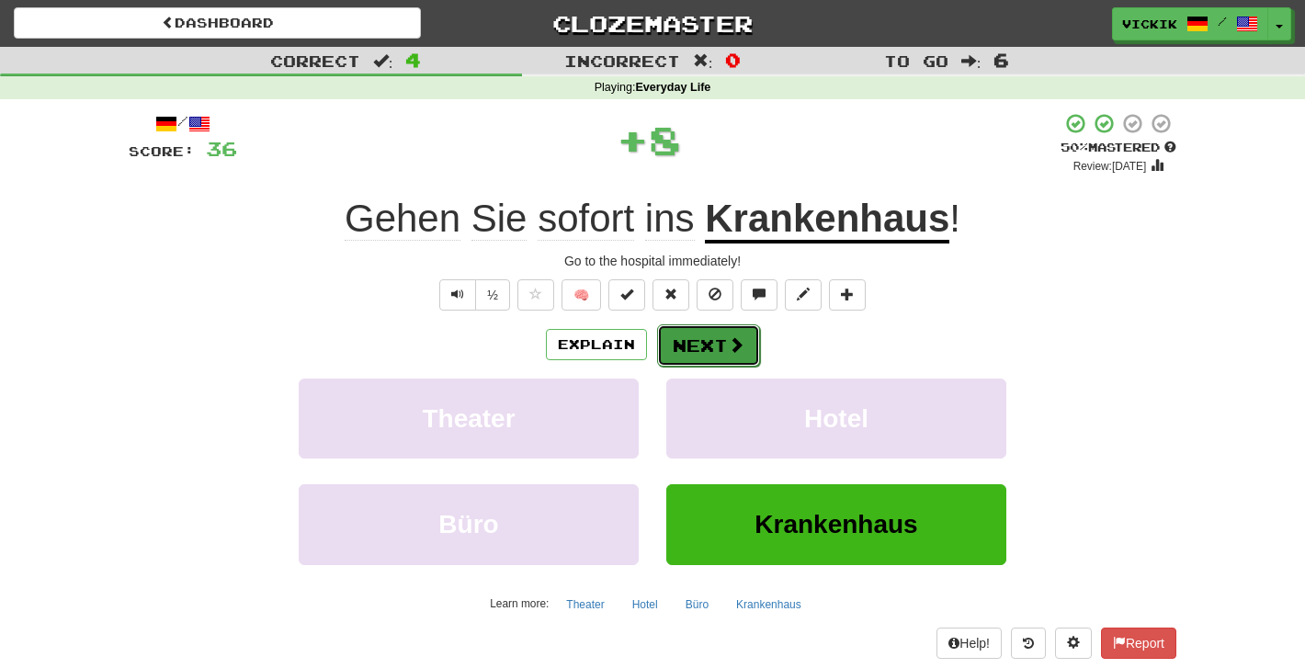
click at [708, 342] on button "Next" at bounding box center [708, 345] width 103 height 42
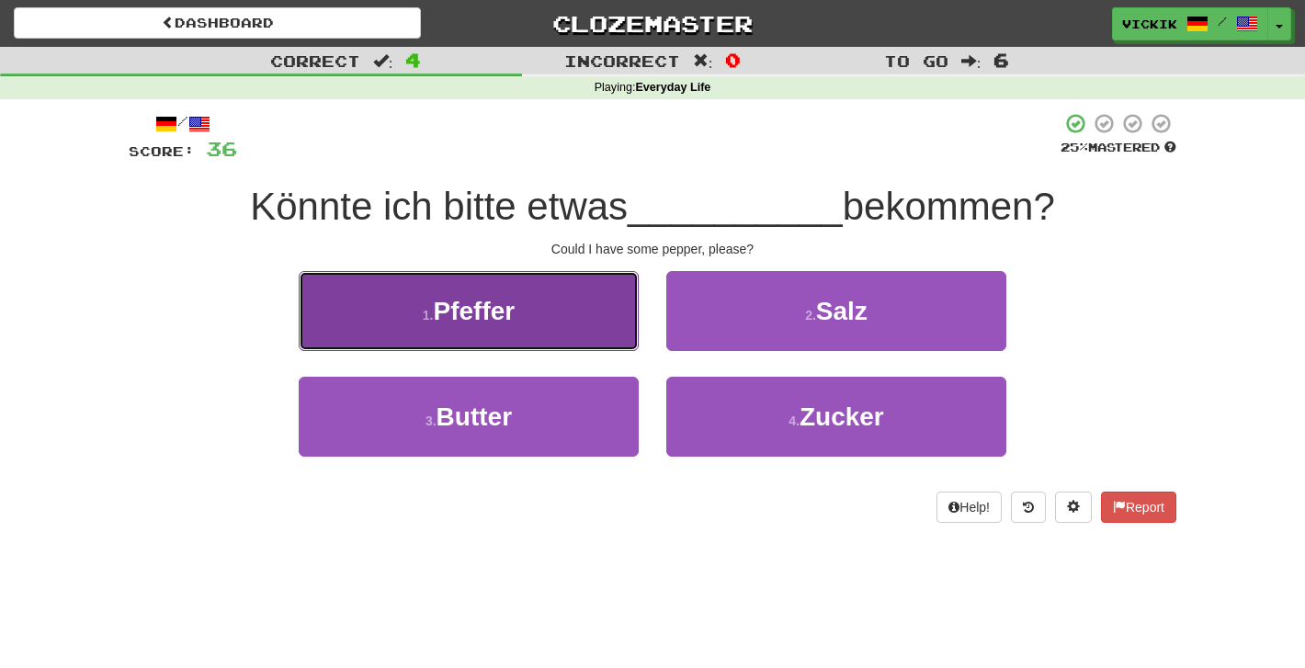
click at [605, 311] on button "1 . Pfeffer" at bounding box center [469, 311] width 340 height 80
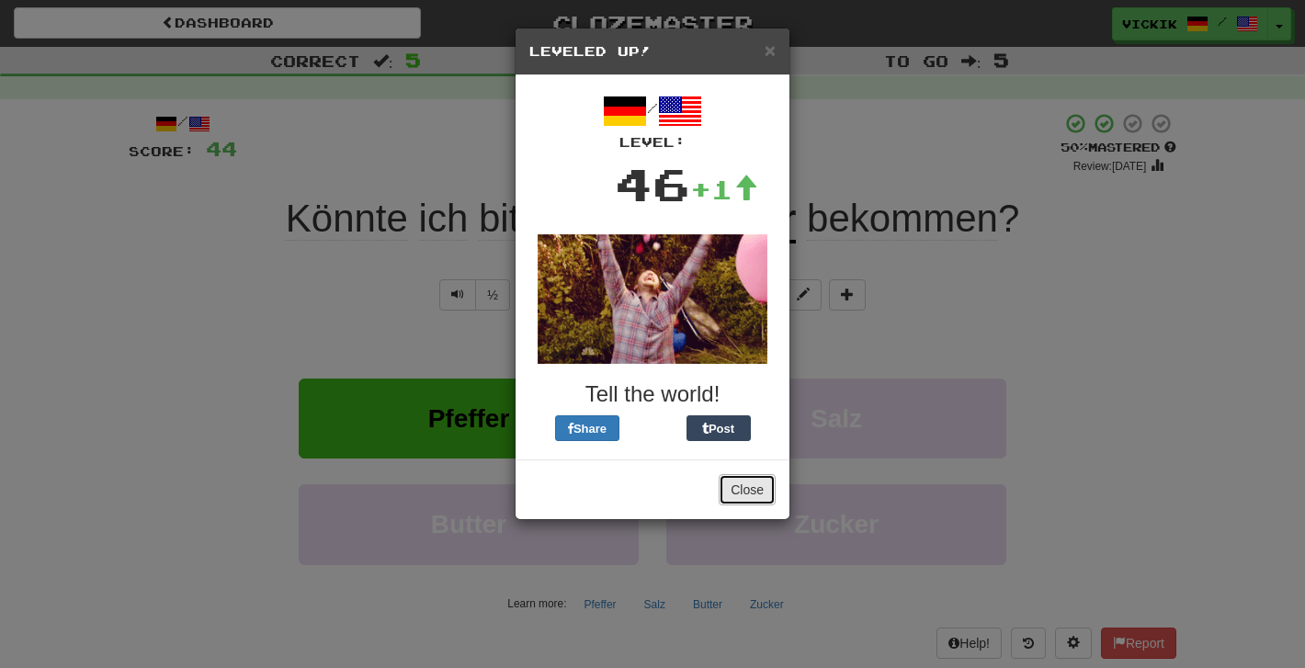
click at [739, 481] on button "Close" at bounding box center [746, 489] width 57 height 31
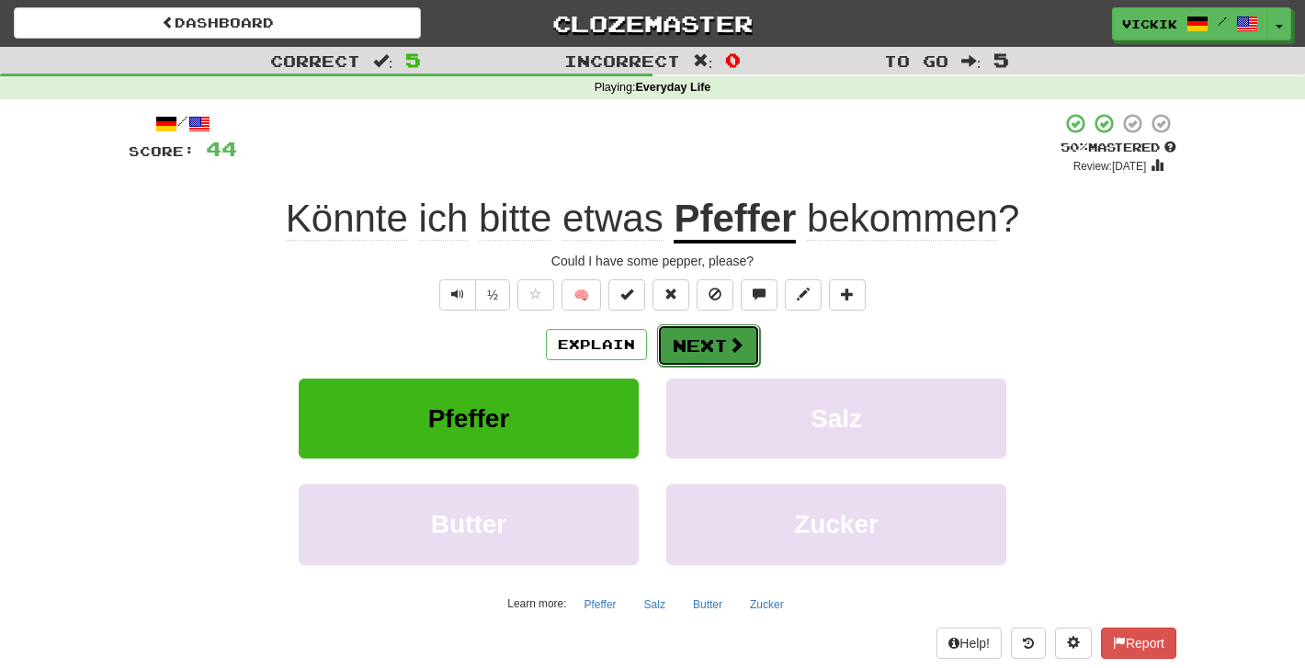
click at [707, 341] on button "Next" at bounding box center [708, 345] width 103 height 42
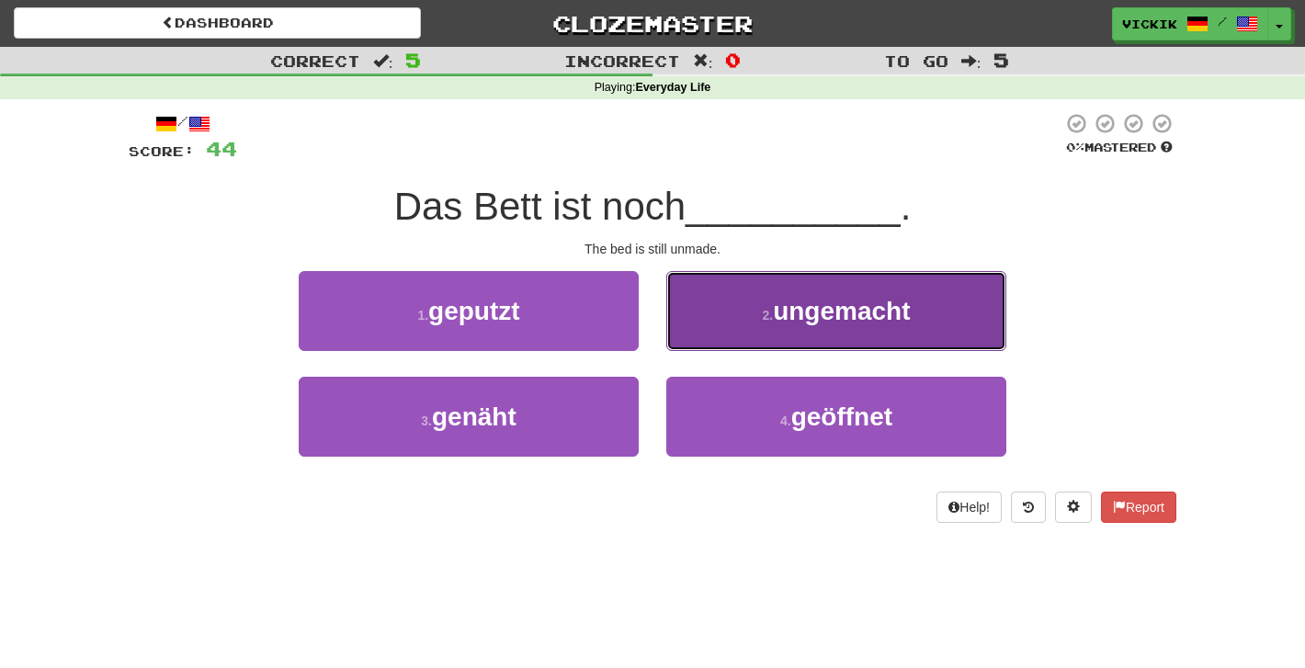
click at [765, 301] on button "2 . ungemacht" at bounding box center [836, 311] width 340 height 80
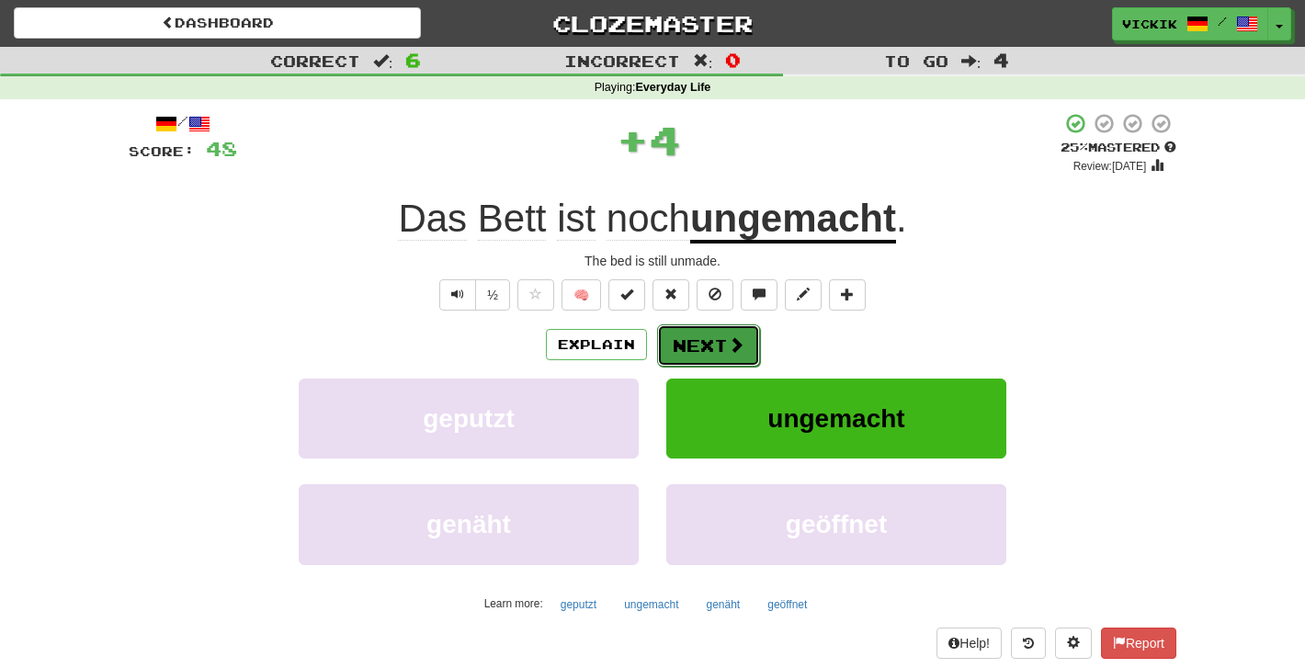
click at [717, 345] on button "Next" at bounding box center [708, 345] width 103 height 42
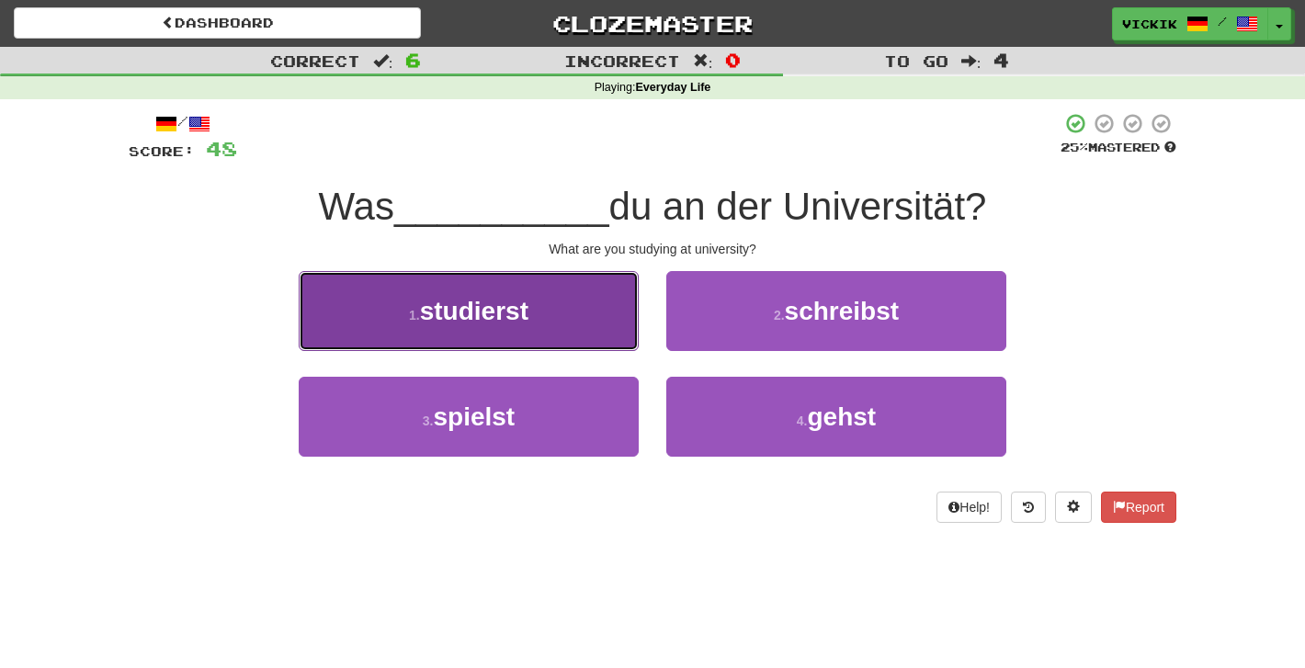
click at [597, 282] on button "1 . studierst" at bounding box center [469, 311] width 340 height 80
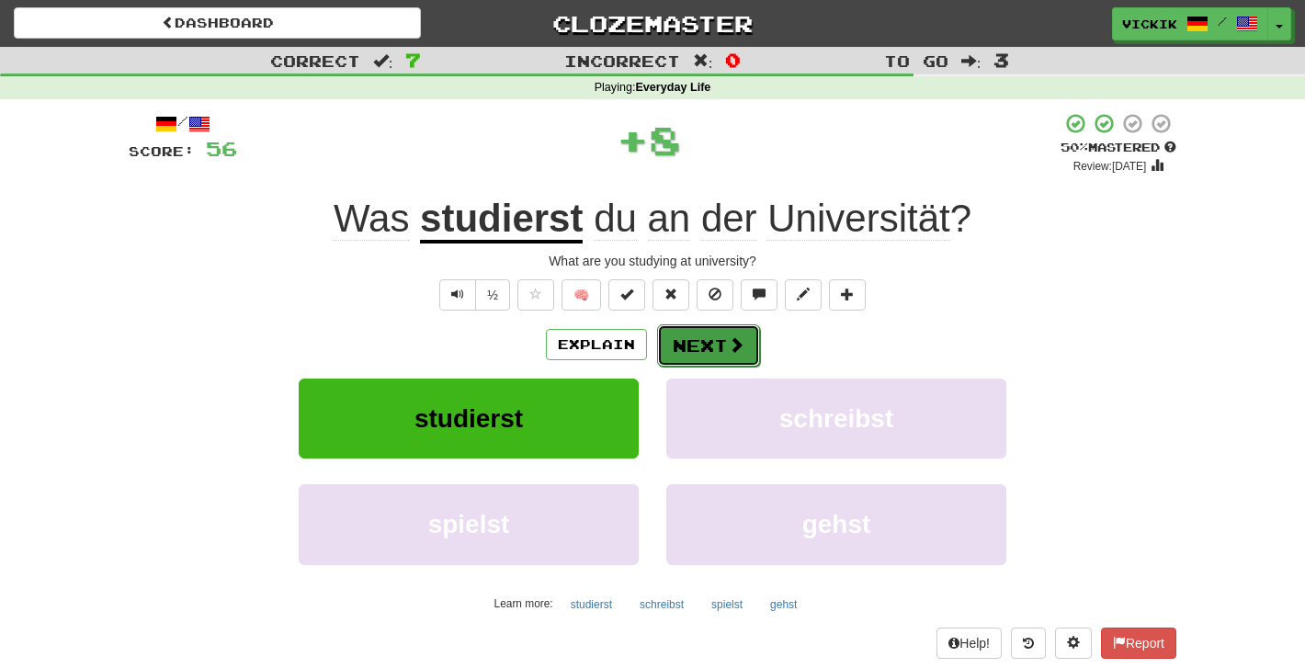
click at [703, 333] on button "Next" at bounding box center [708, 345] width 103 height 42
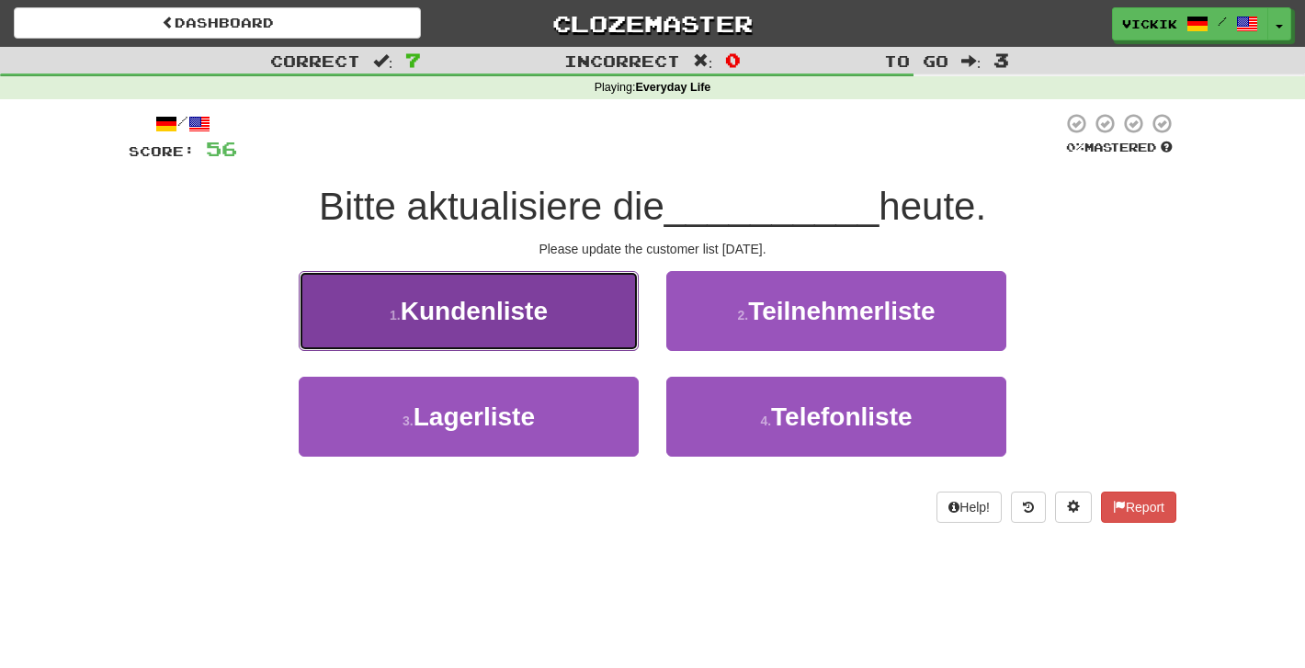
click at [610, 285] on button "1 . Kundenliste" at bounding box center [469, 311] width 340 height 80
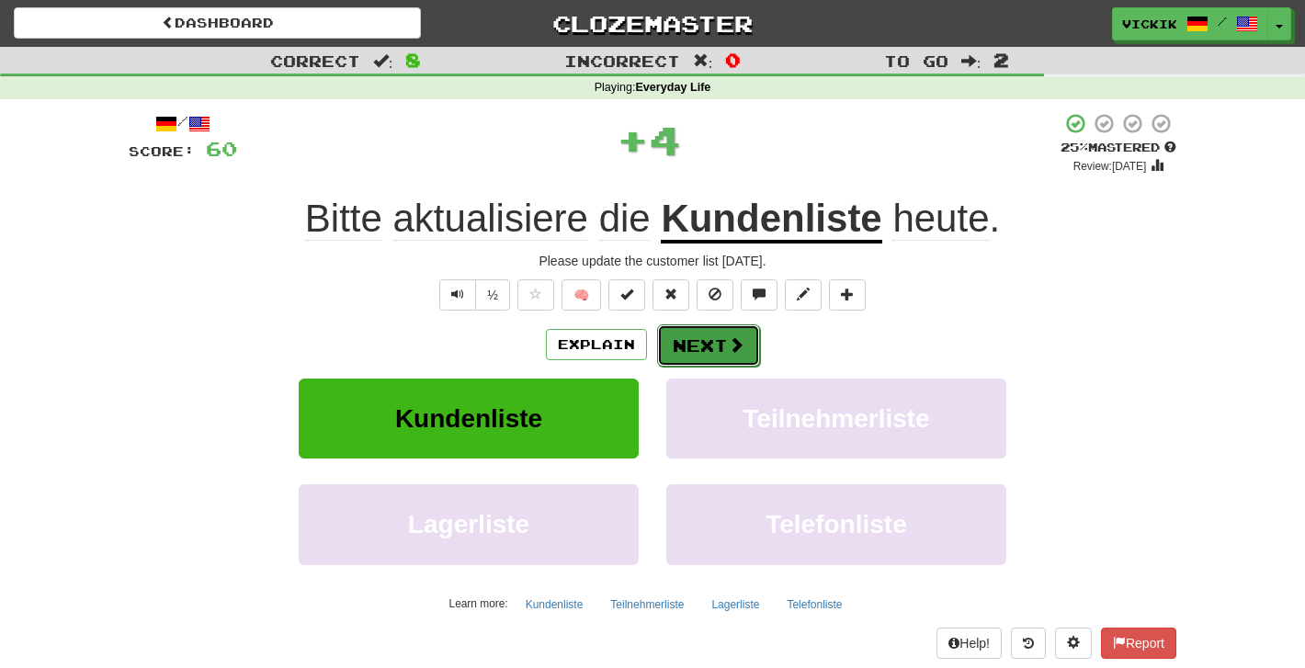
click at [730, 341] on span at bounding box center [736, 344] width 17 height 17
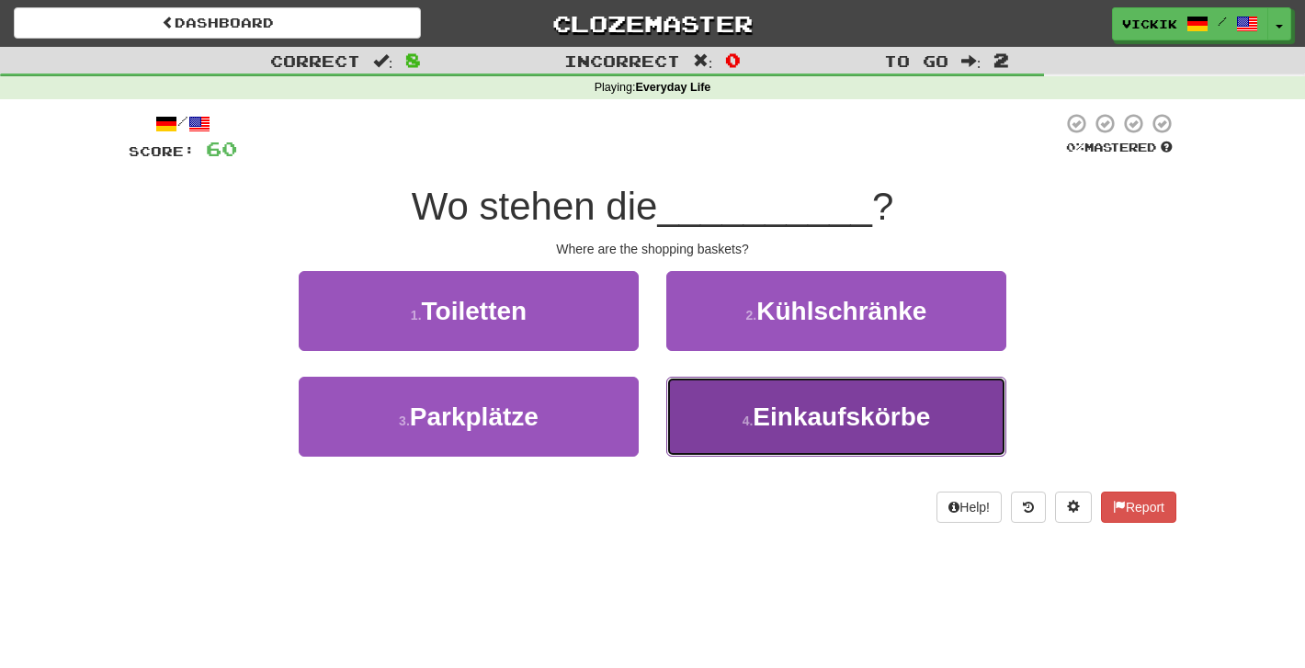
click at [831, 421] on span "Einkaufskörbe" at bounding box center [840, 416] width 177 height 28
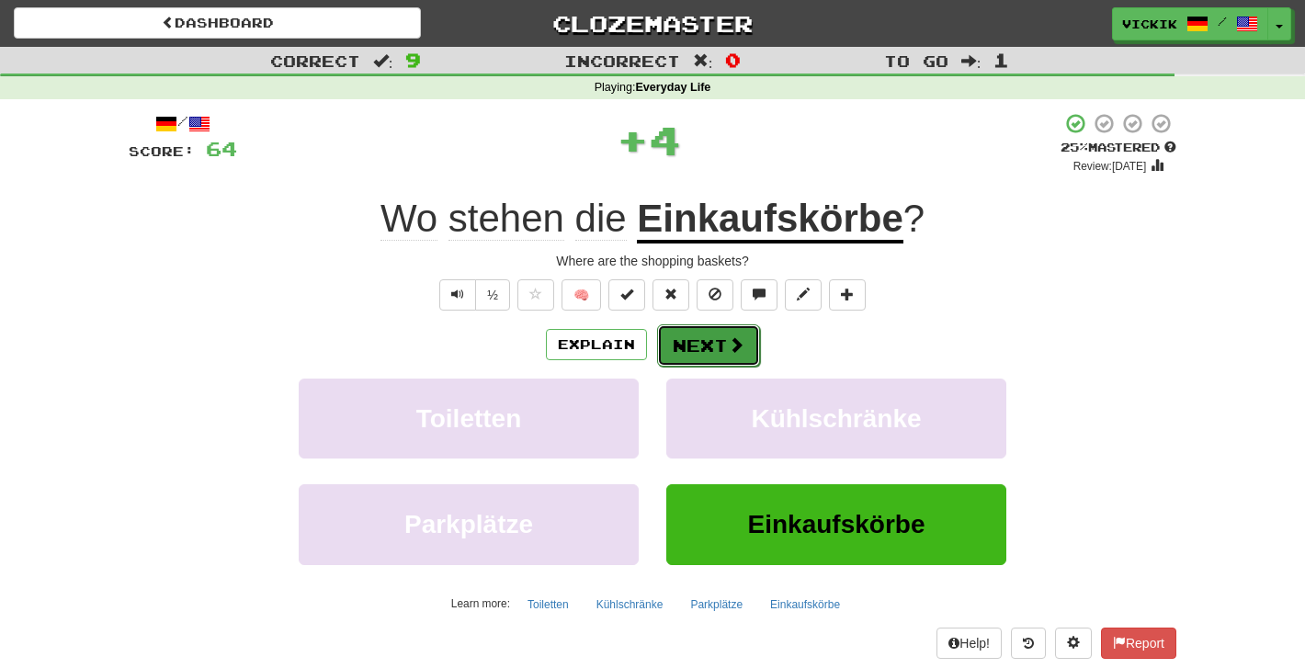
click at [717, 343] on button "Next" at bounding box center [708, 345] width 103 height 42
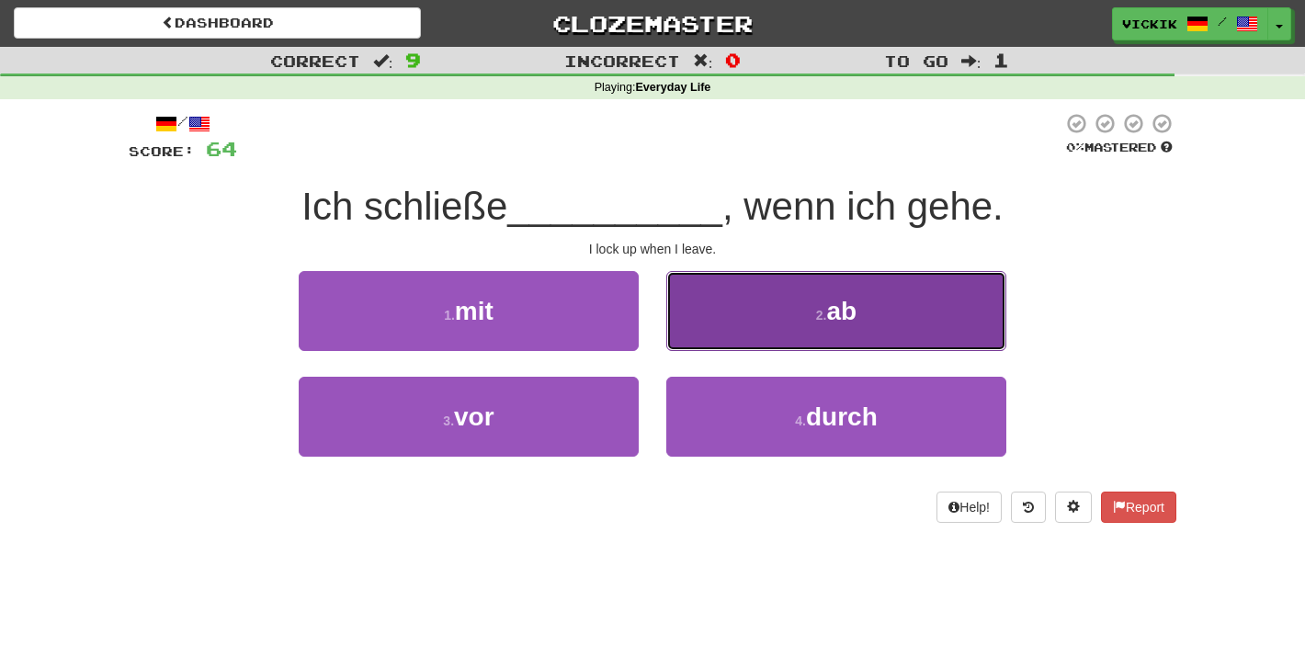
click at [768, 311] on button "2 . ab" at bounding box center [836, 311] width 340 height 80
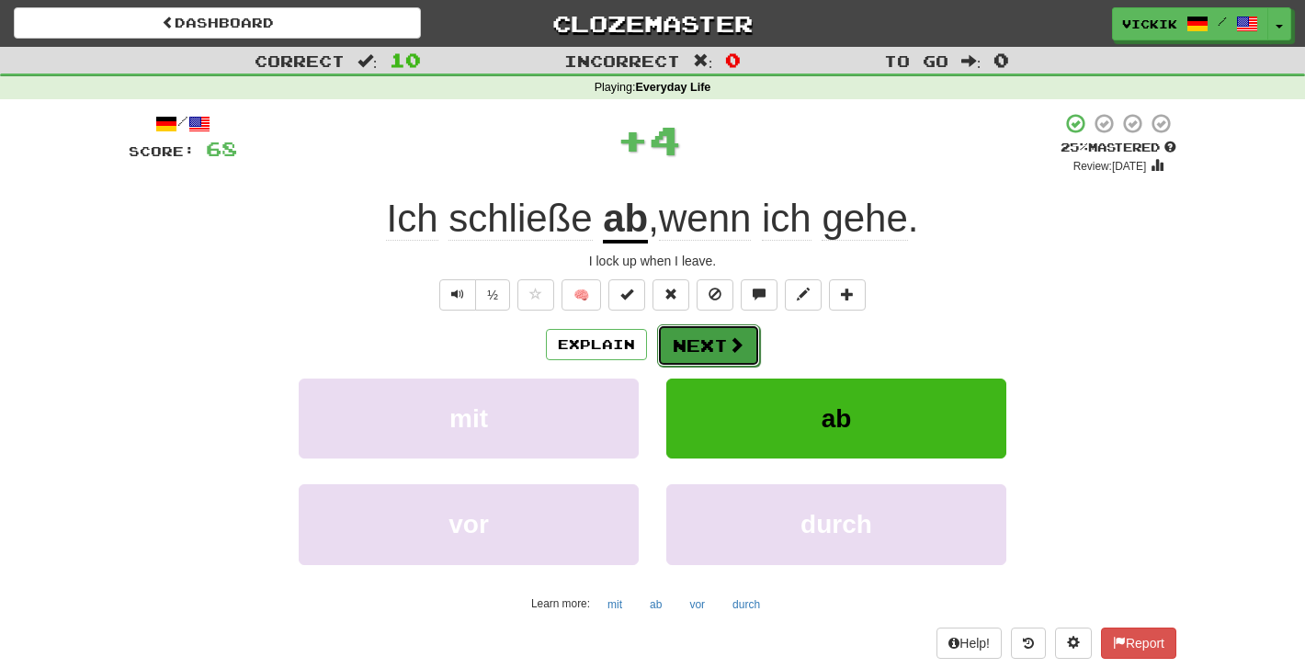
click at [733, 343] on span at bounding box center [736, 344] width 17 height 17
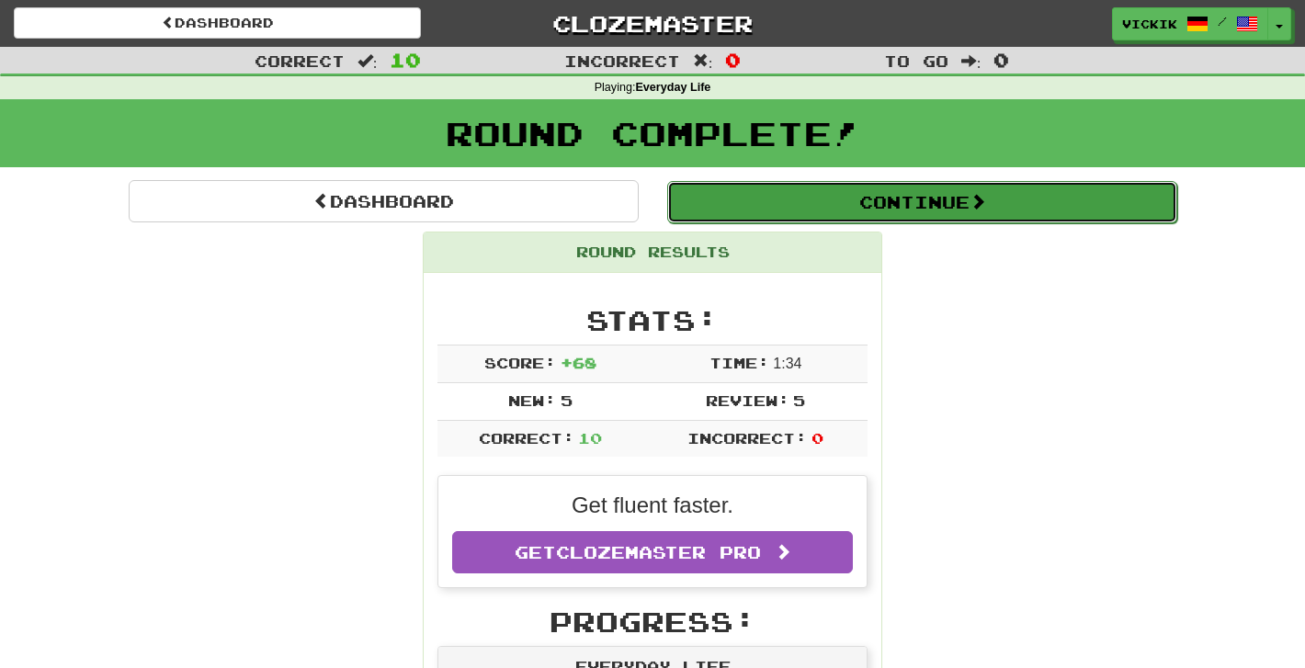
click at [731, 204] on button "Continue" at bounding box center [922, 202] width 510 height 42
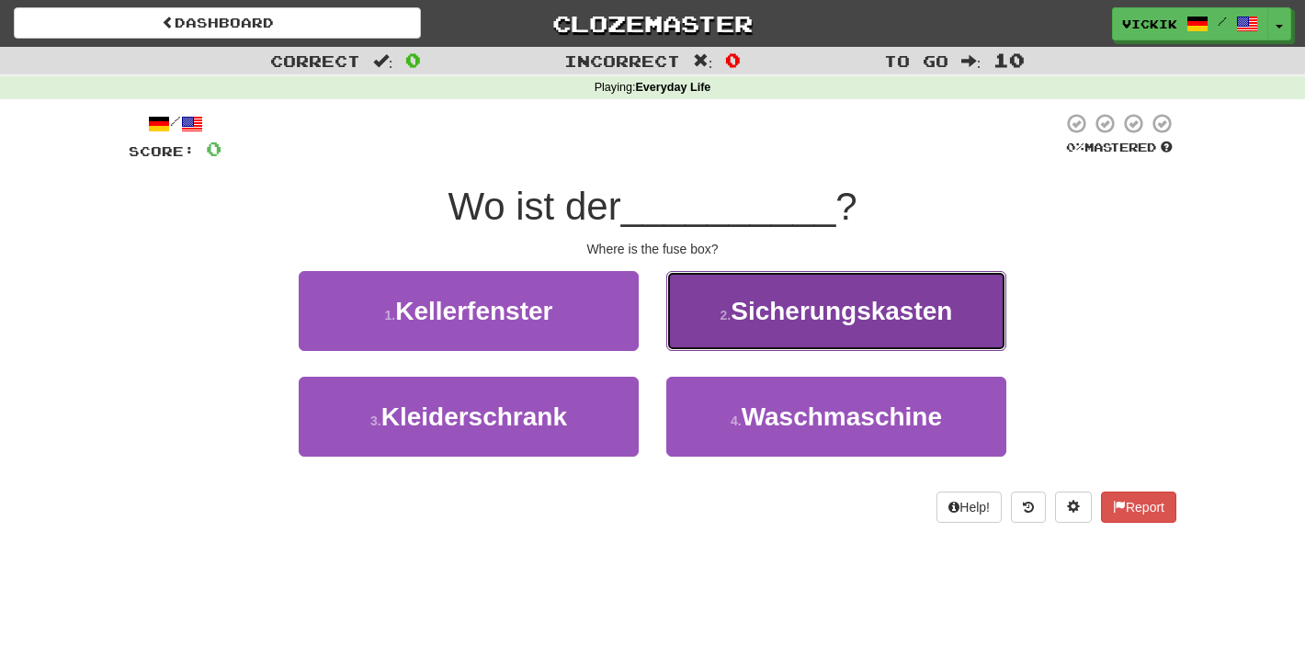
click at [878, 293] on button "2 . Sicherungskasten" at bounding box center [836, 311] width 340 height 80
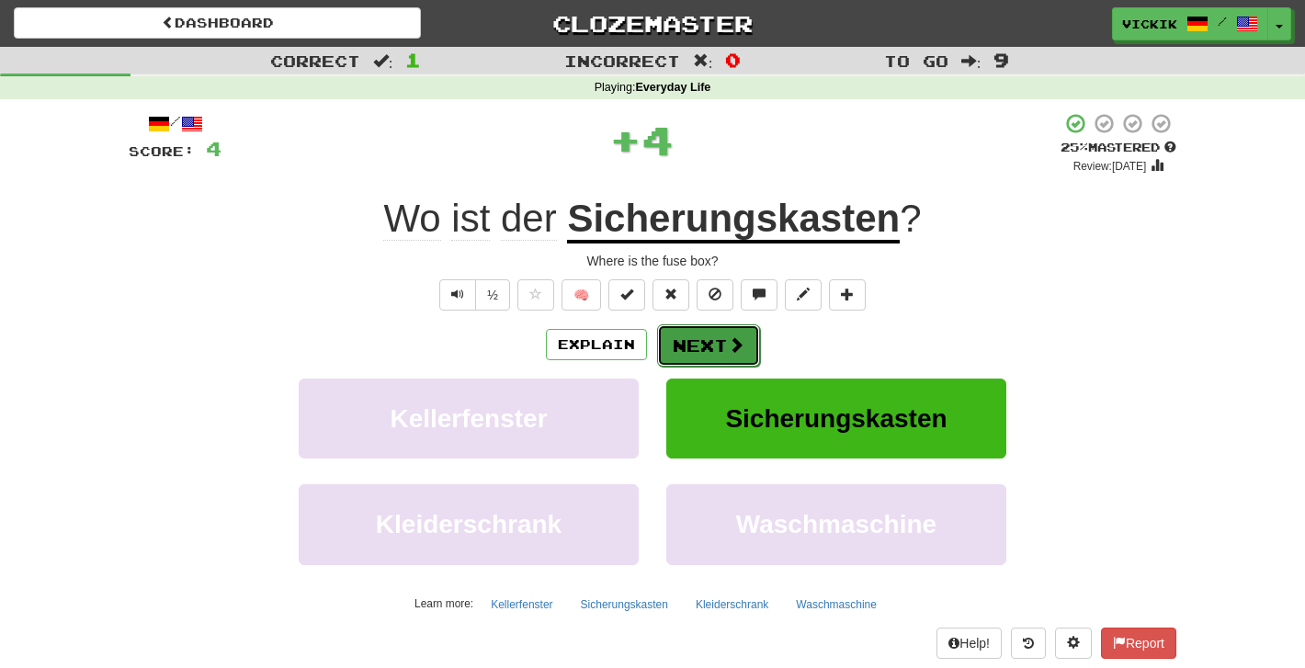
click at [728, 338] on span at bounding box center [736, 344] width 17 height 17
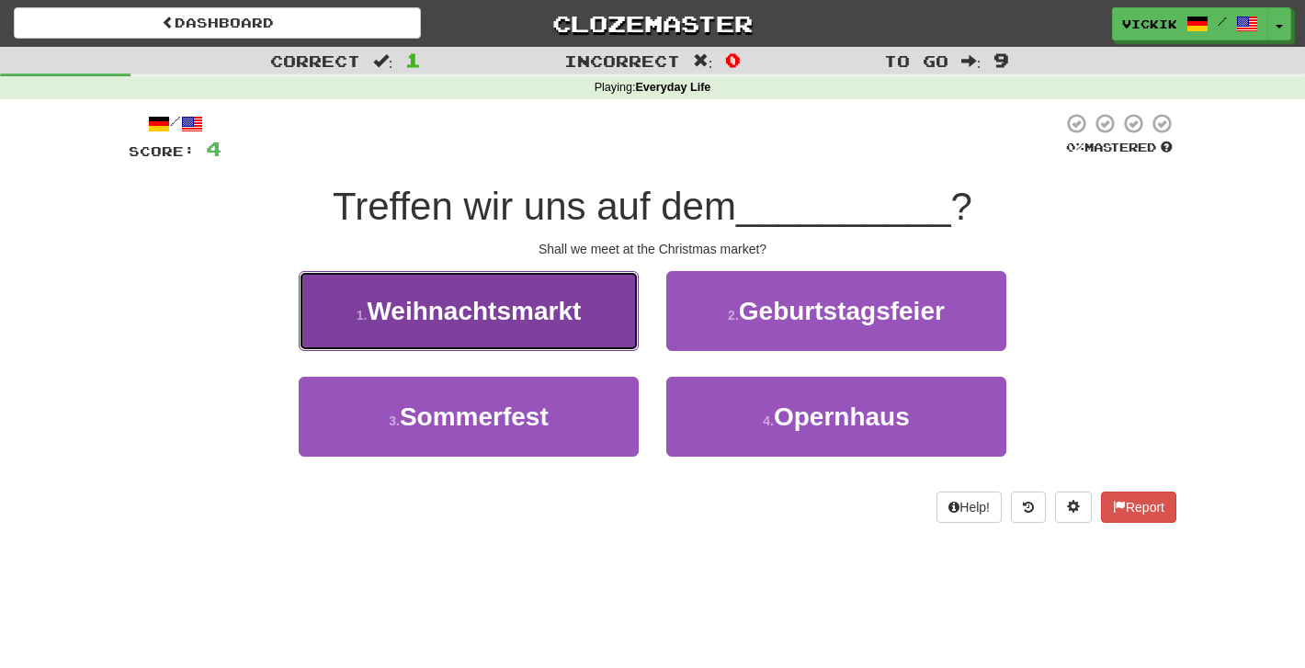
click at [575, 297] on span "Weihnachtsmarkt" at bounding box center [474, 311] width 214 height 28
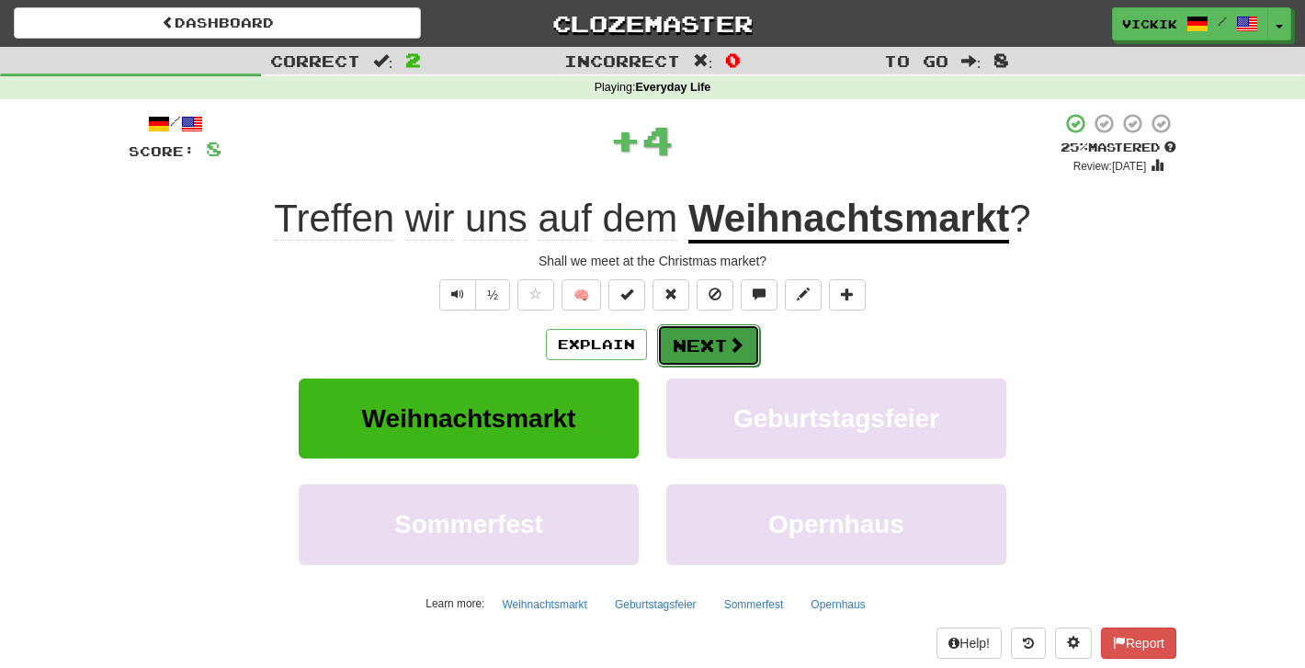
click at [722, 344] on button "Next" at bounding box center [708, 345] width 103 height 42
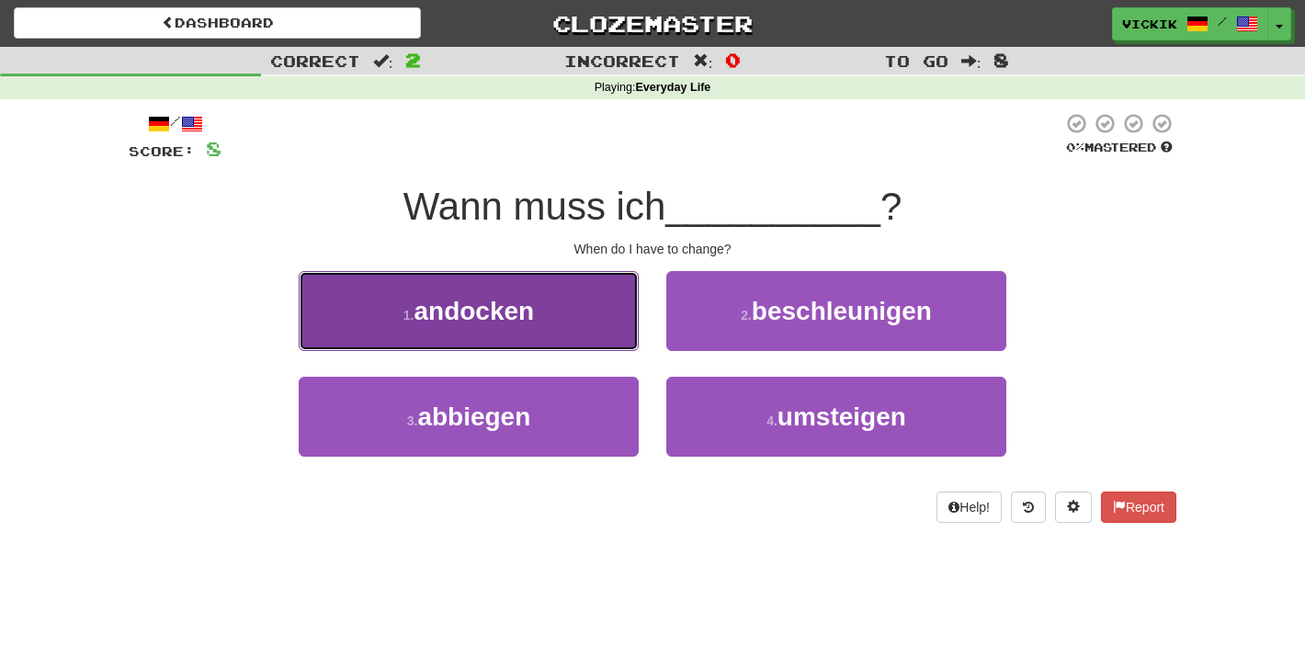
click at [601, 290] on button "1 . andocken" at bounding box center [469, 311] width 340 height 80
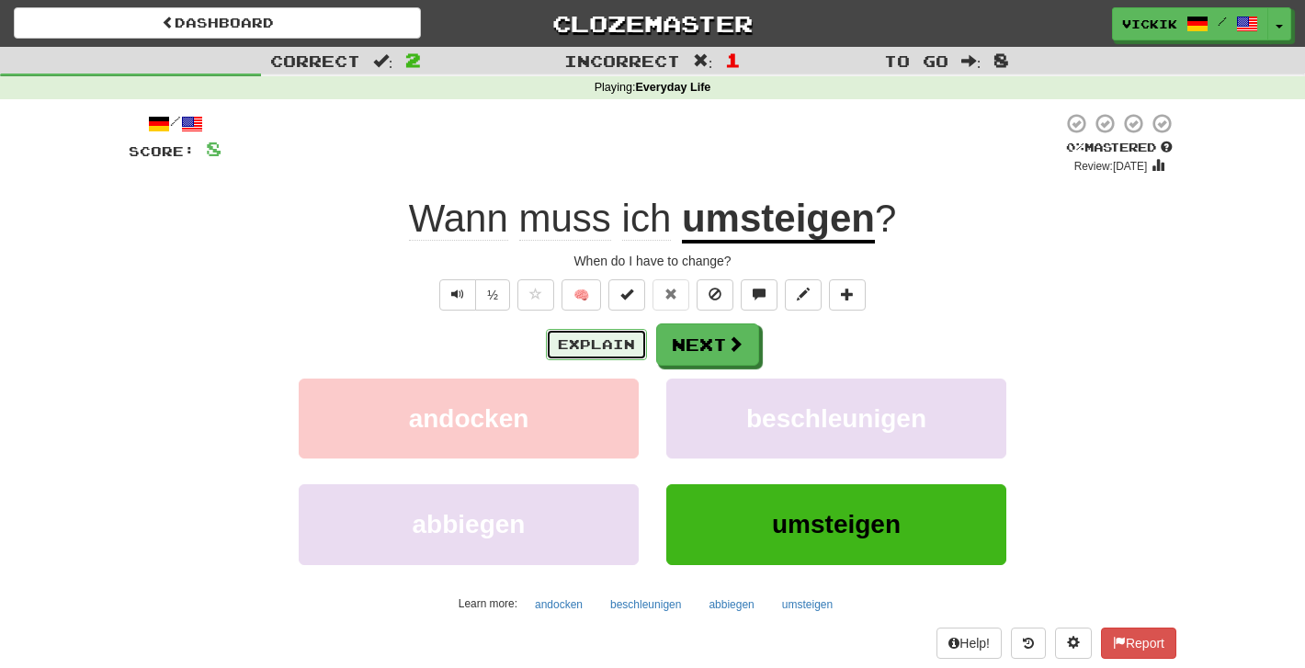
click at [616, 343] on button "Explain" at bounding box center [596, 344] width 101 height 31
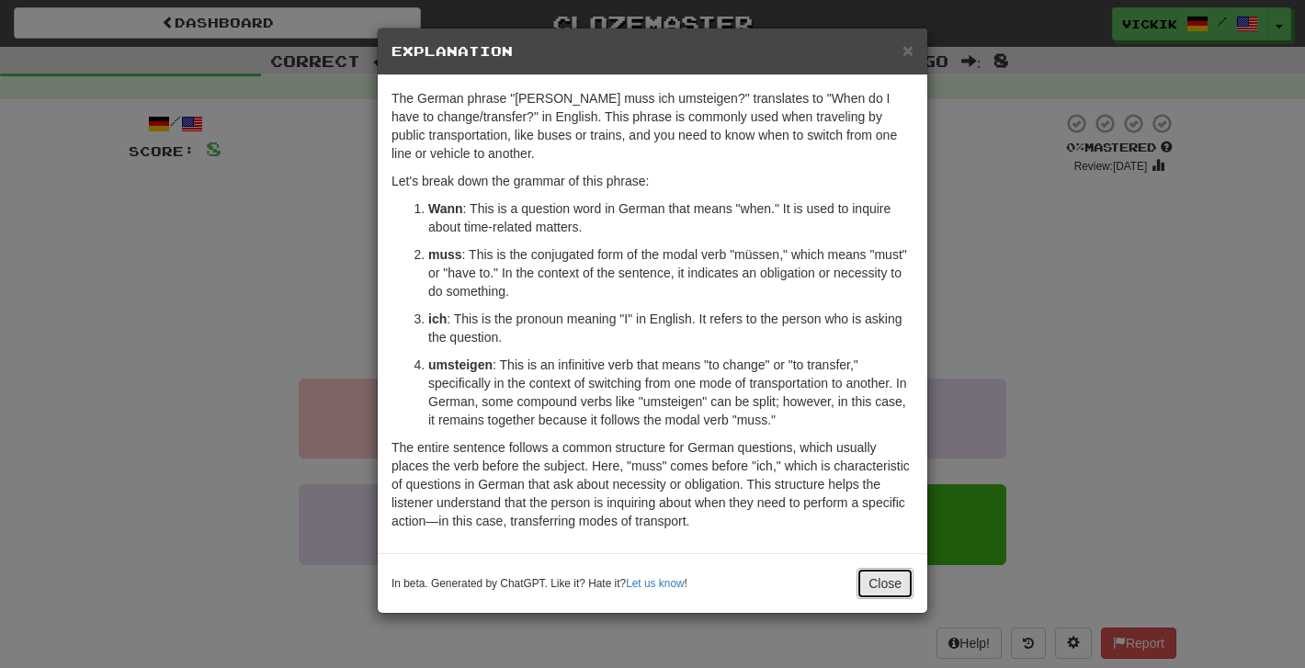
click at [876, 579] on button "Close" at bounding box center [884, 583] width 57 height 31
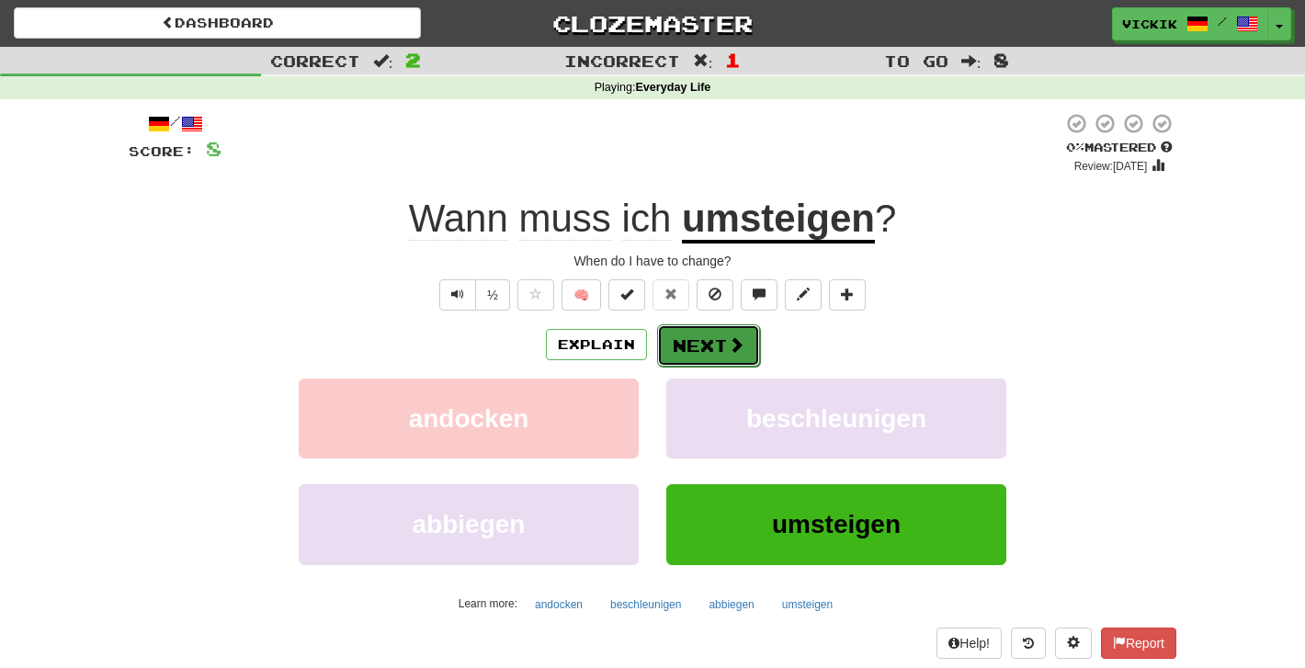
click at [690, 337] on button "Next" at bounding box center [708, 345] width 103 height 42
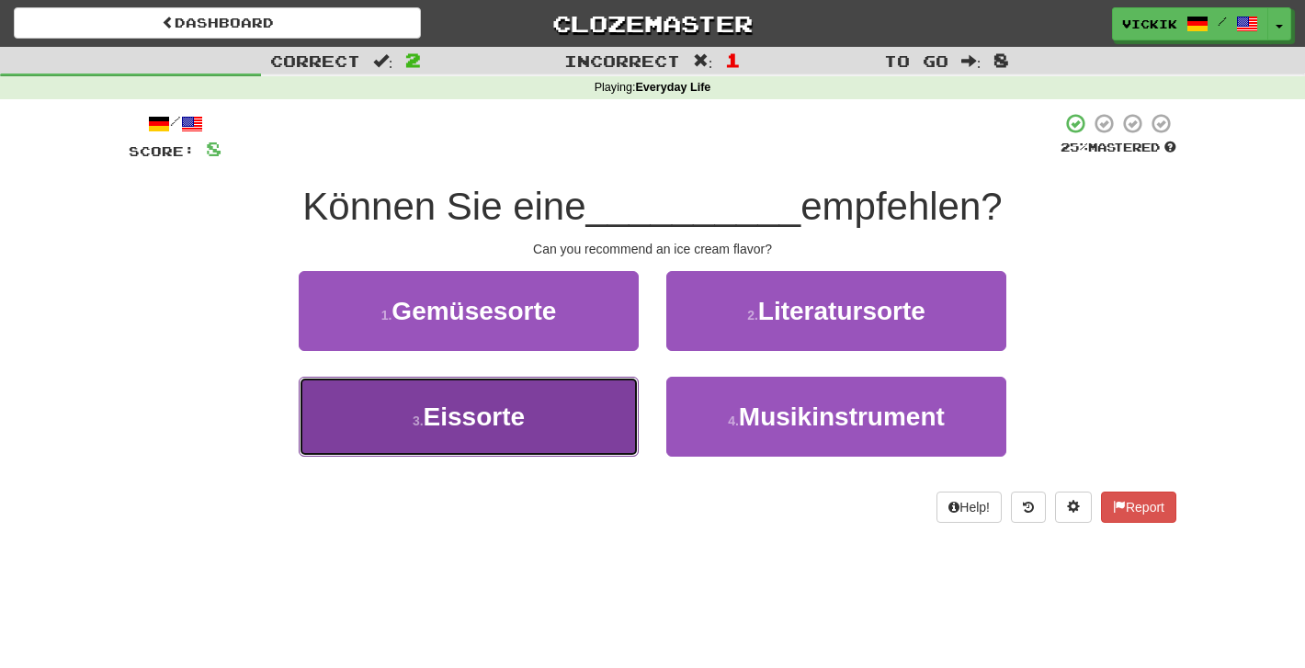
click at [582, 409] on button "3 . Eissorte" at bounding box center [469, 417] width 340 height 80
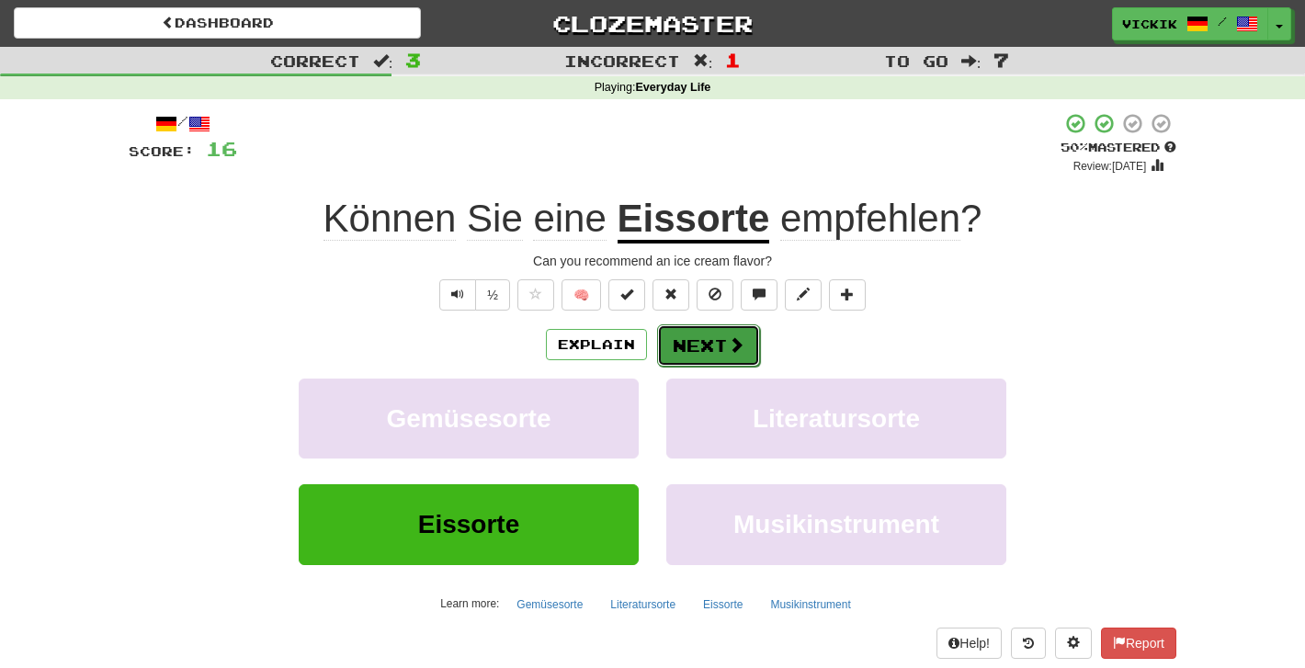
click at [678, 339] on button "Next" at bounding box center [708, 345] width 103 height 42
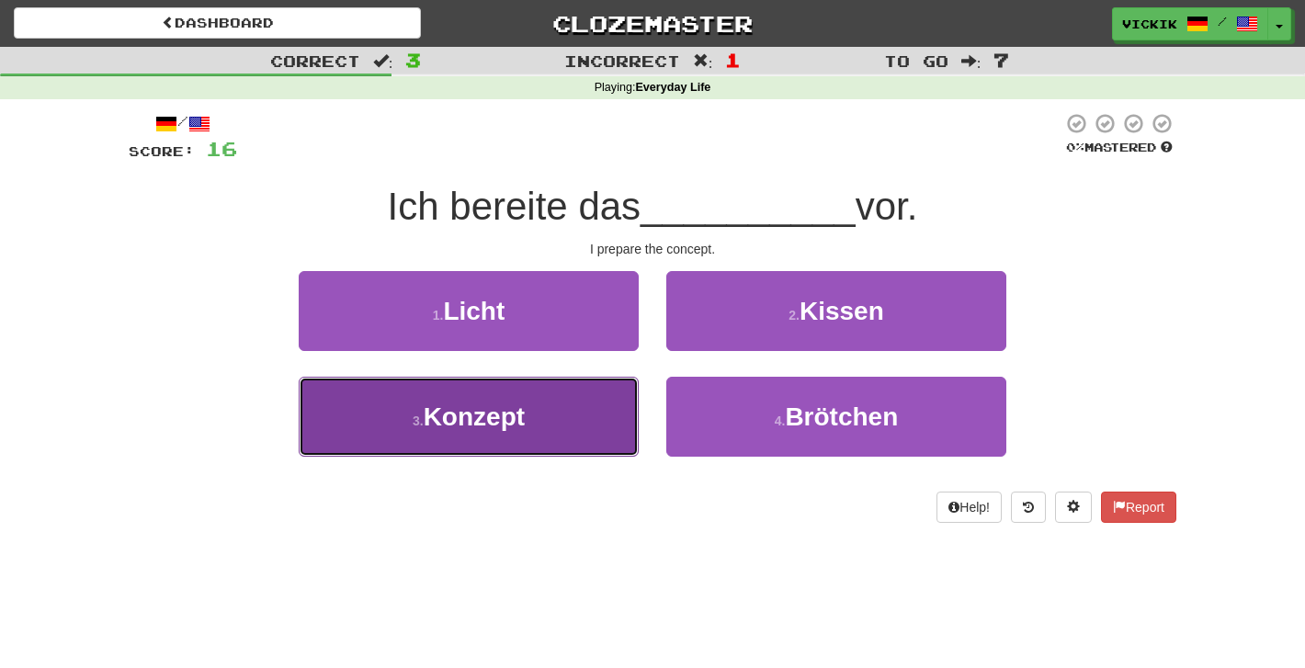
click at [604, 416] on button "3 . Konzept" at bounding box center [469, 417] width 340 height 80
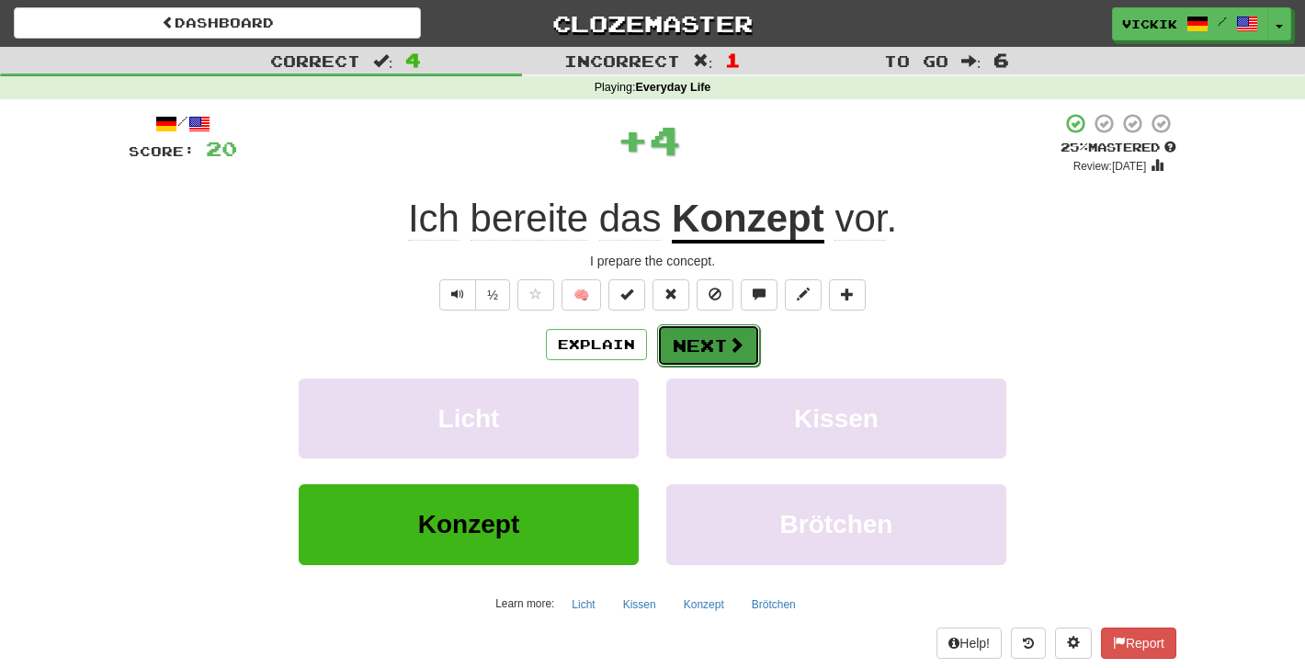
click at [721, 346] on button "Next" at bounding box center [708, 345] width 103 height 42
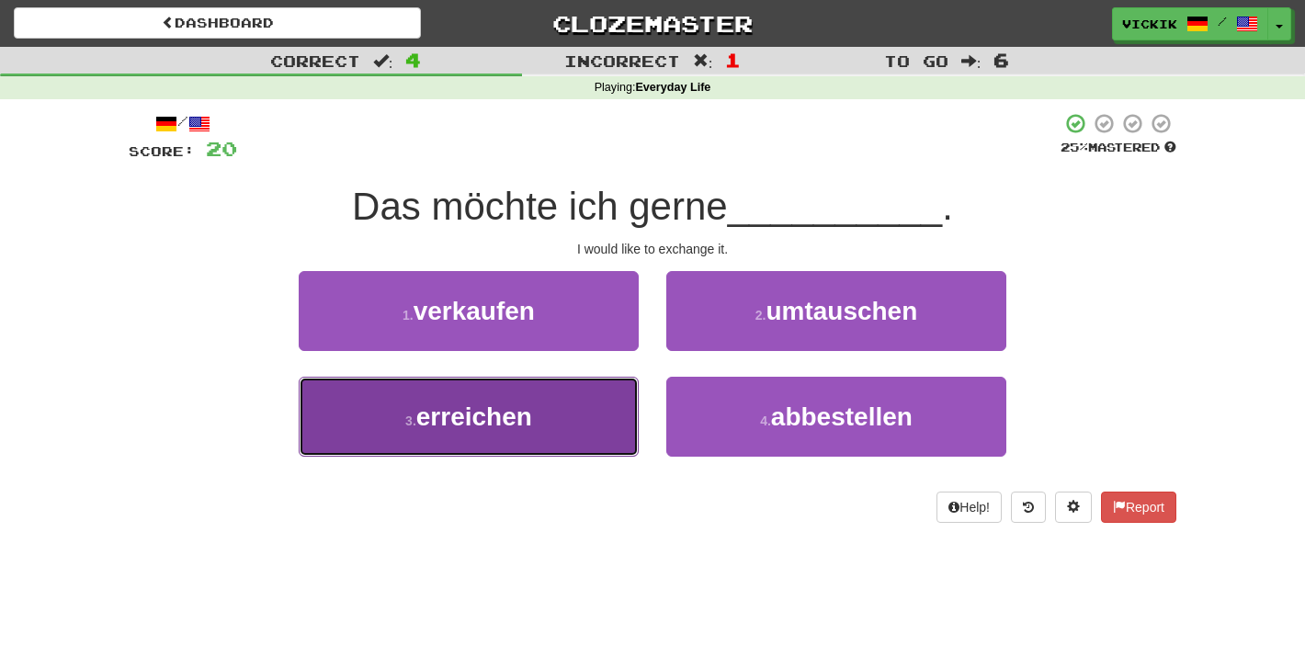
click at [601, 413] on button "3 . erreichen" at bounding box center [469, 417] width 340 height 80
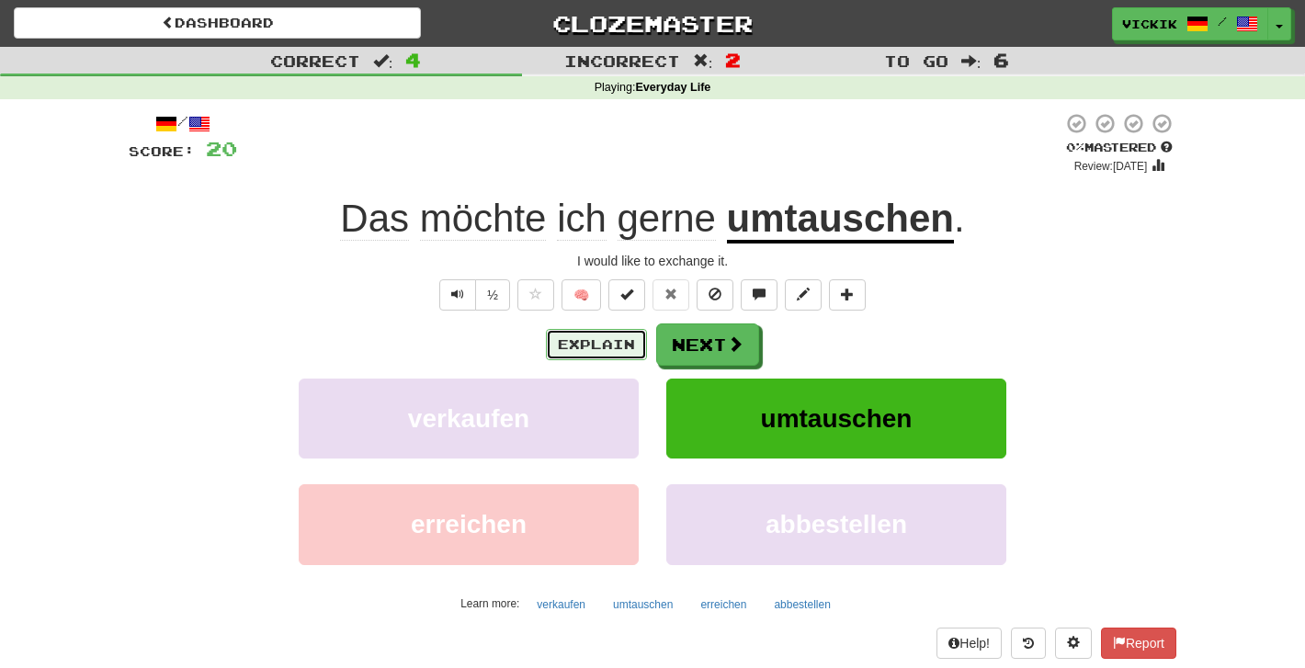
click at [615, 345] on button "Explain" at bounding box center [596, 344] width 101 height 31
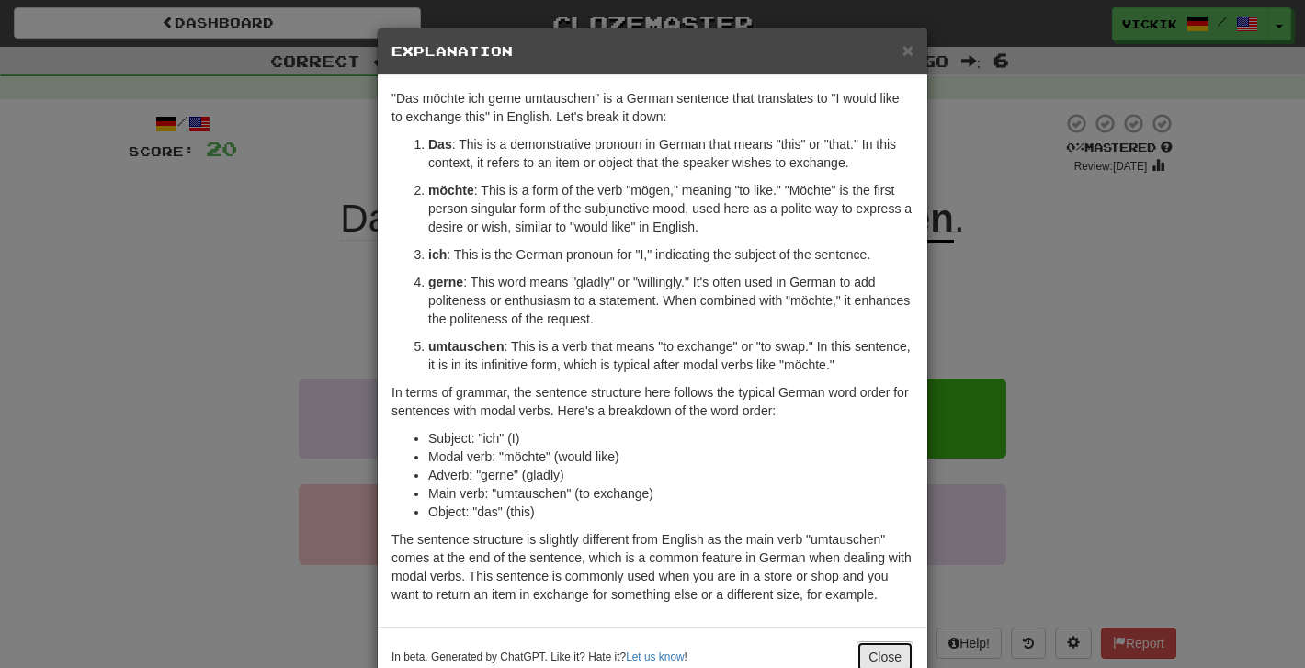
click at [874, 641] on button "Close" at bounding box center [884, 656] width 57 height 31
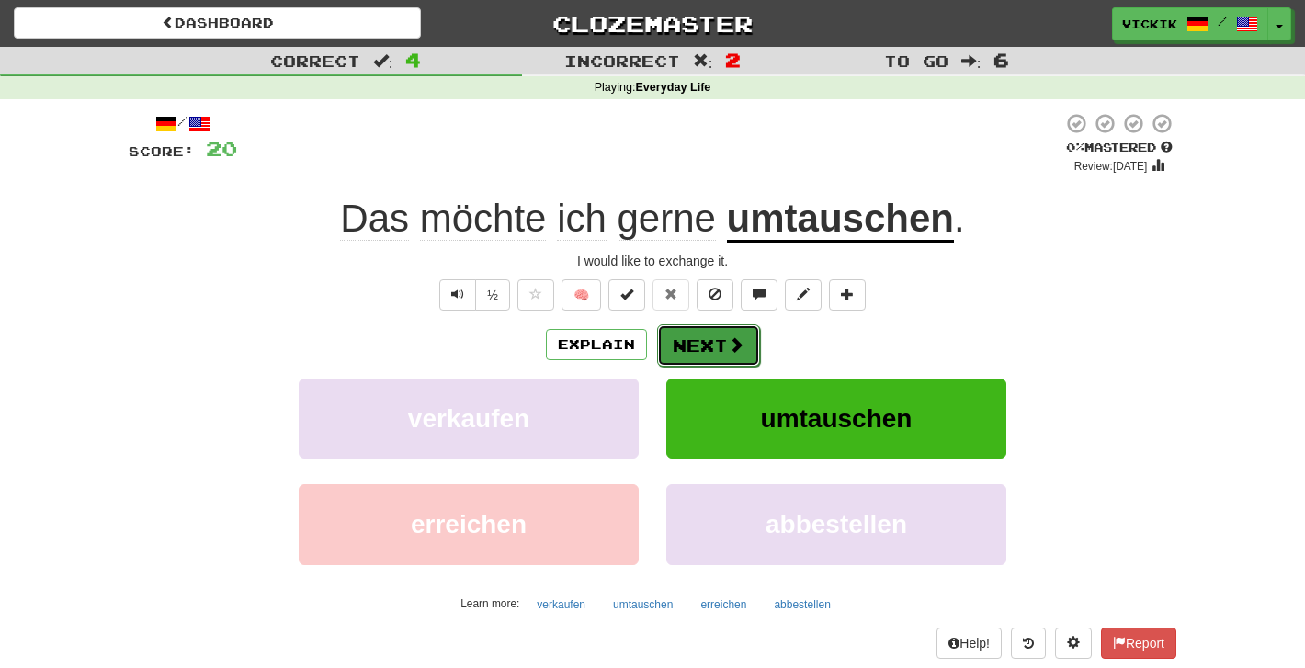
click at [701, 330] on button "Next" at bounding box center [708, 345] width 103 height 42
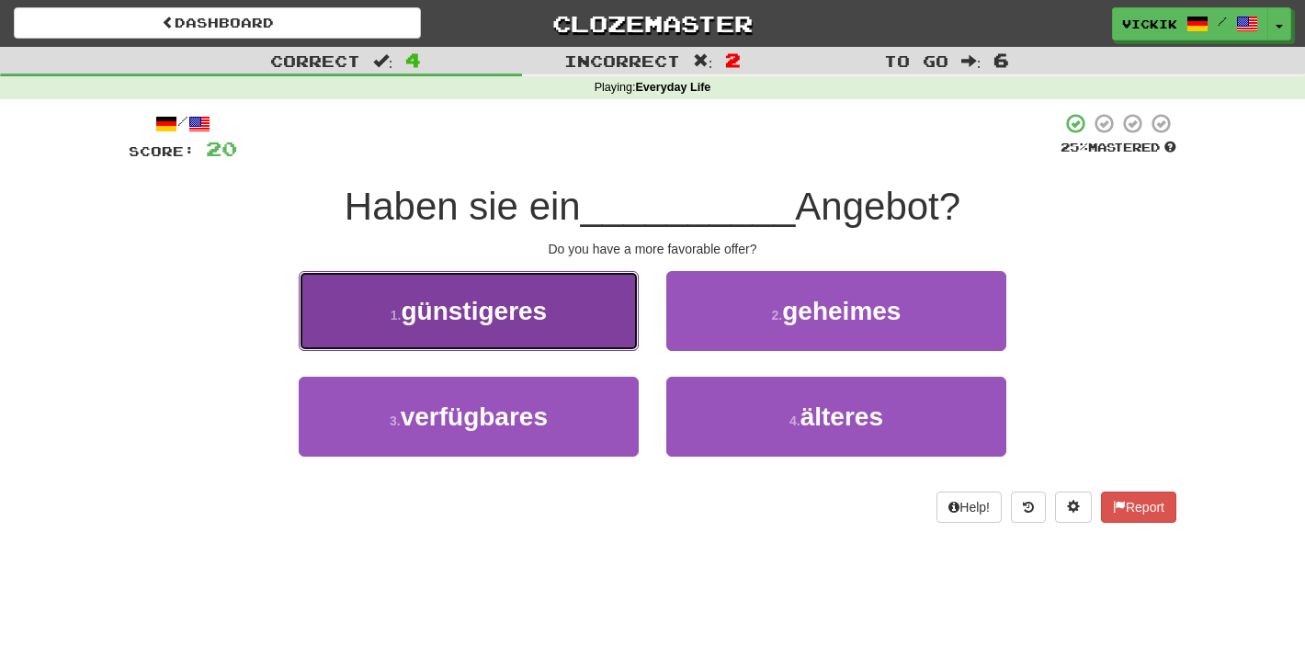
click at [605, 307] on button "1 . günstigeres" at bounding box center [469, 311] width 340 height 80
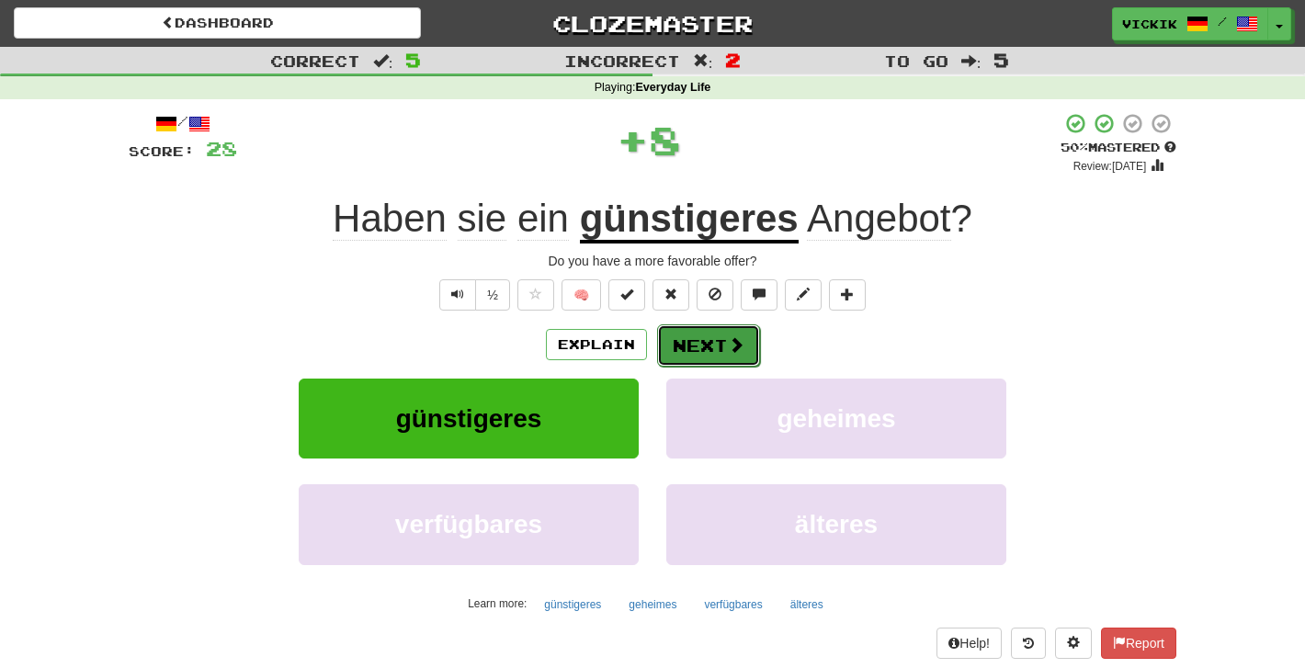
click at [709, 345] on button "Next" at bounding box center [708, 345] width 103 height 42
